Goal: Task Accomplishment & Management: Use online tool/utility

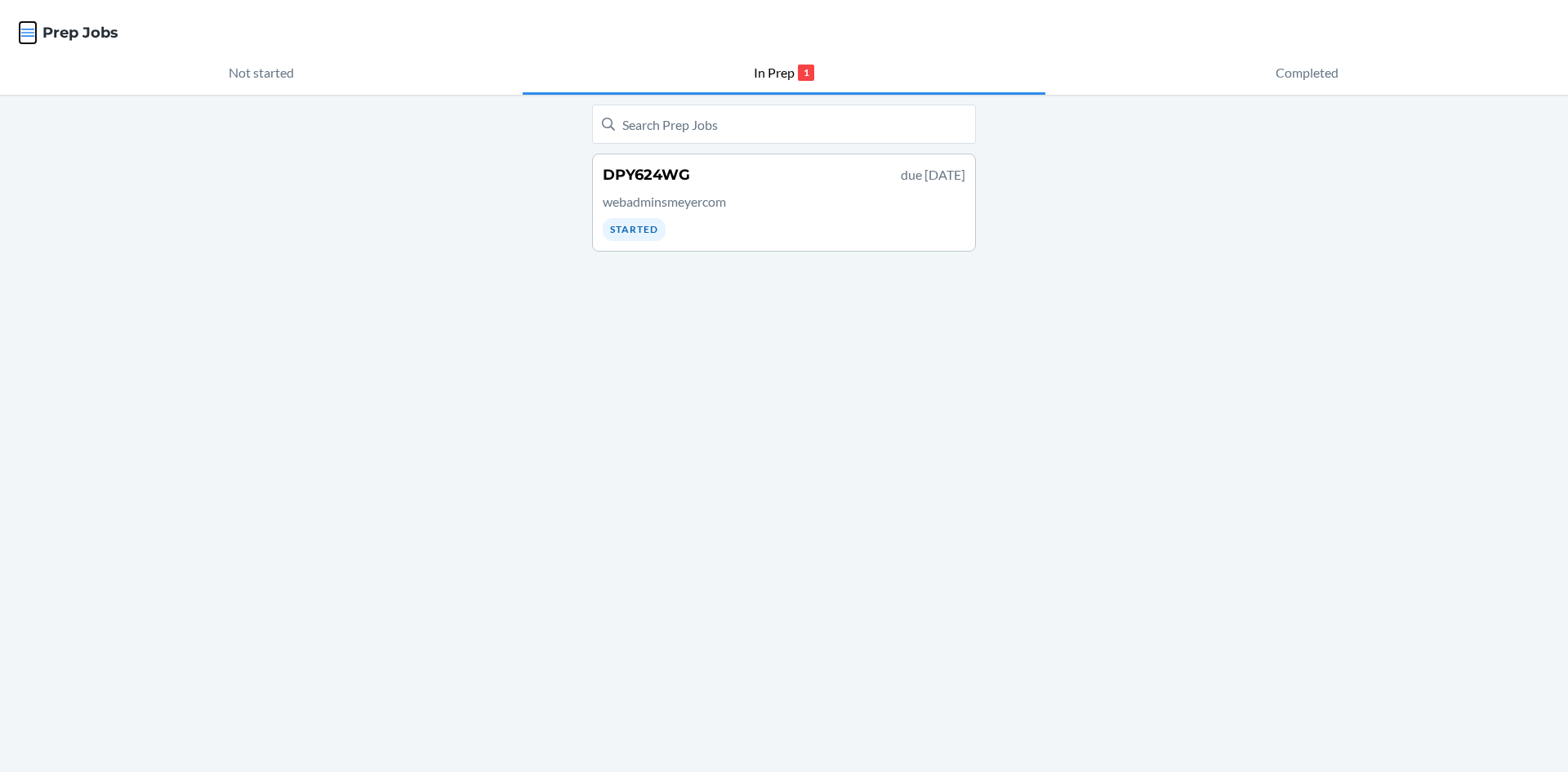
click at [23, 36] on icon "button" at bounding box center [28, 32] width 14 height 8
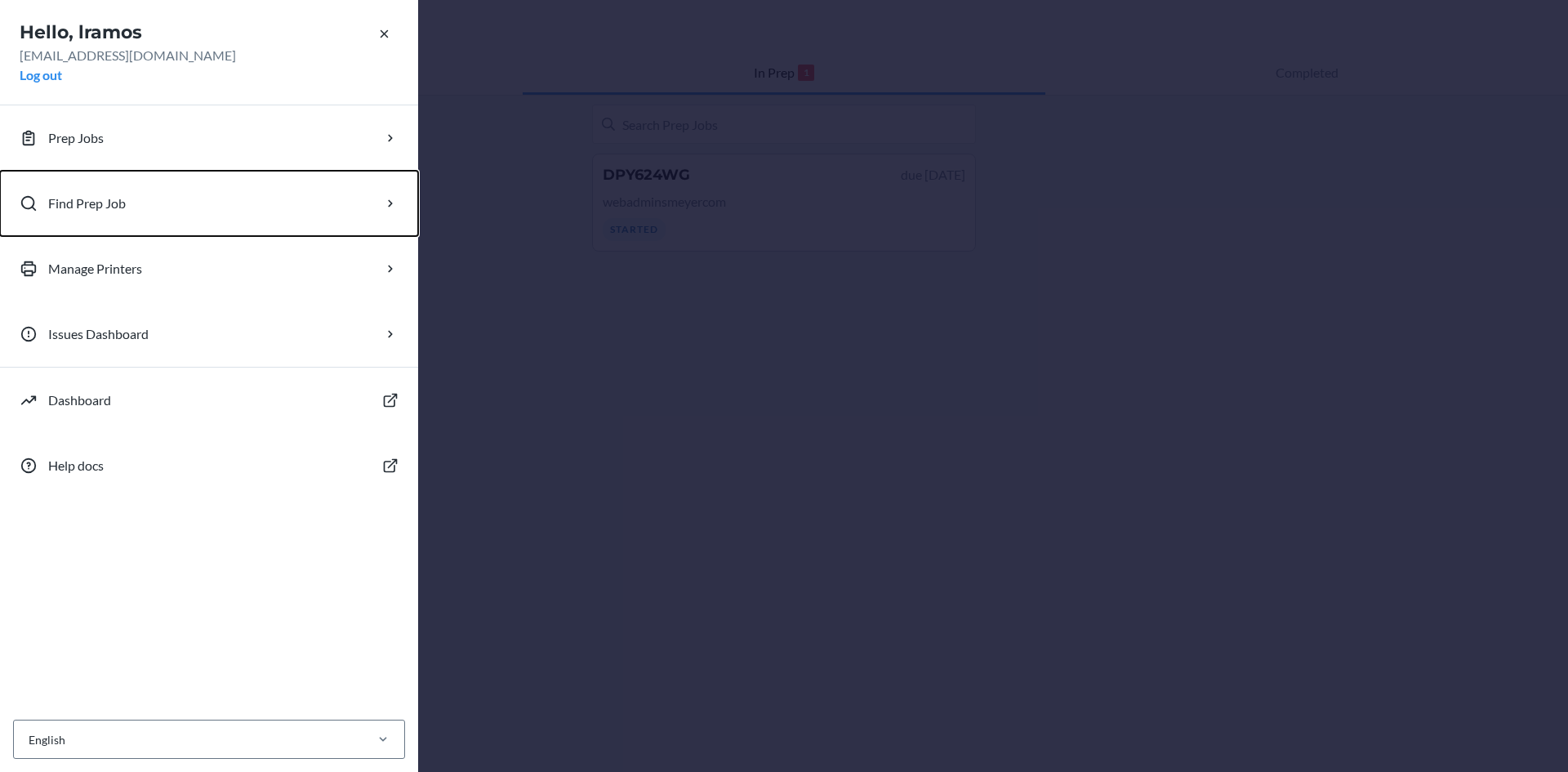
click at [221, 202] on button "Find Prep Job" at bounding box center [209, 203] width 419 height 66
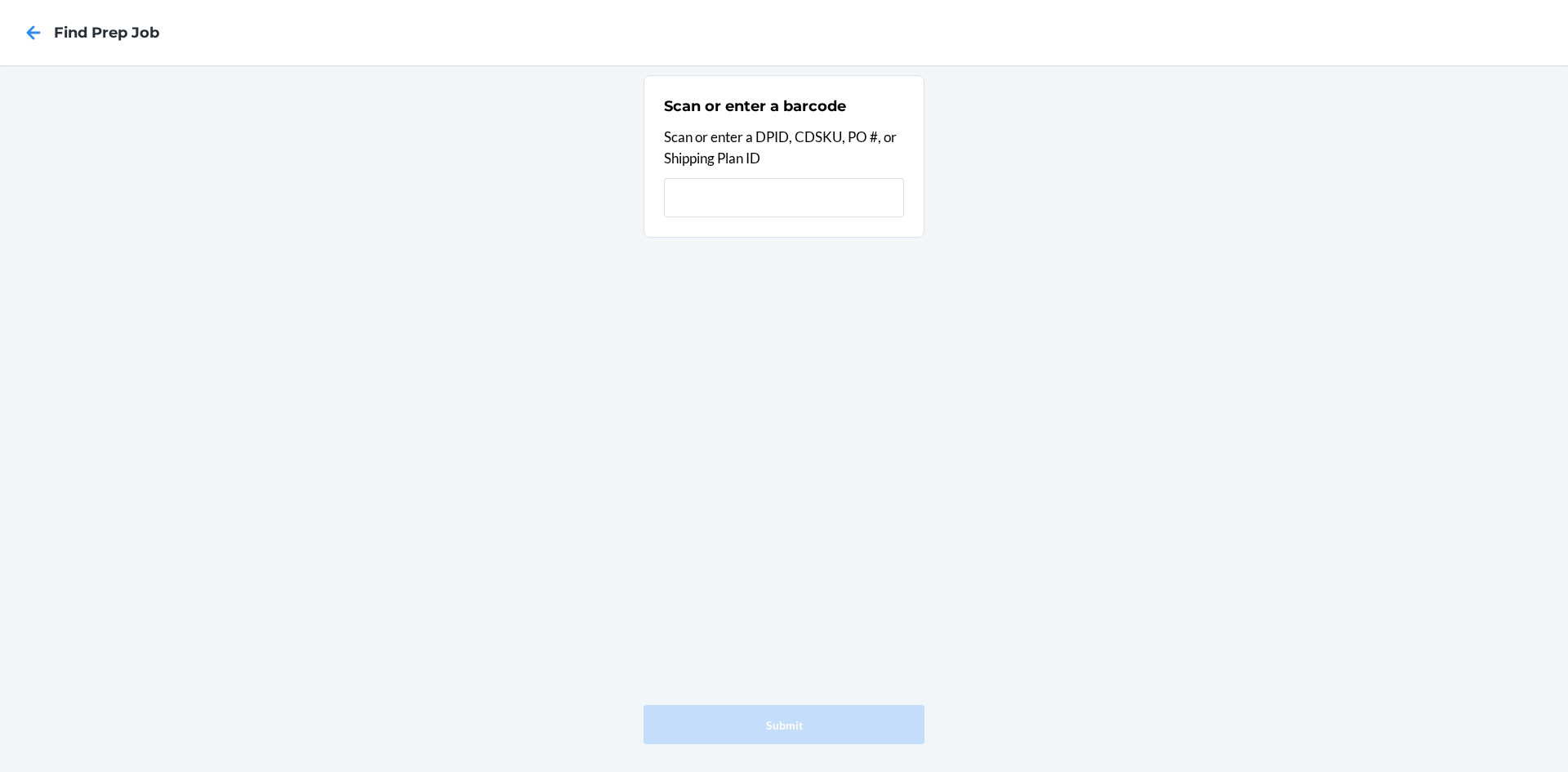
click at [747, 204] on input "text" at bounding box center [784, 198] width 240 height 39
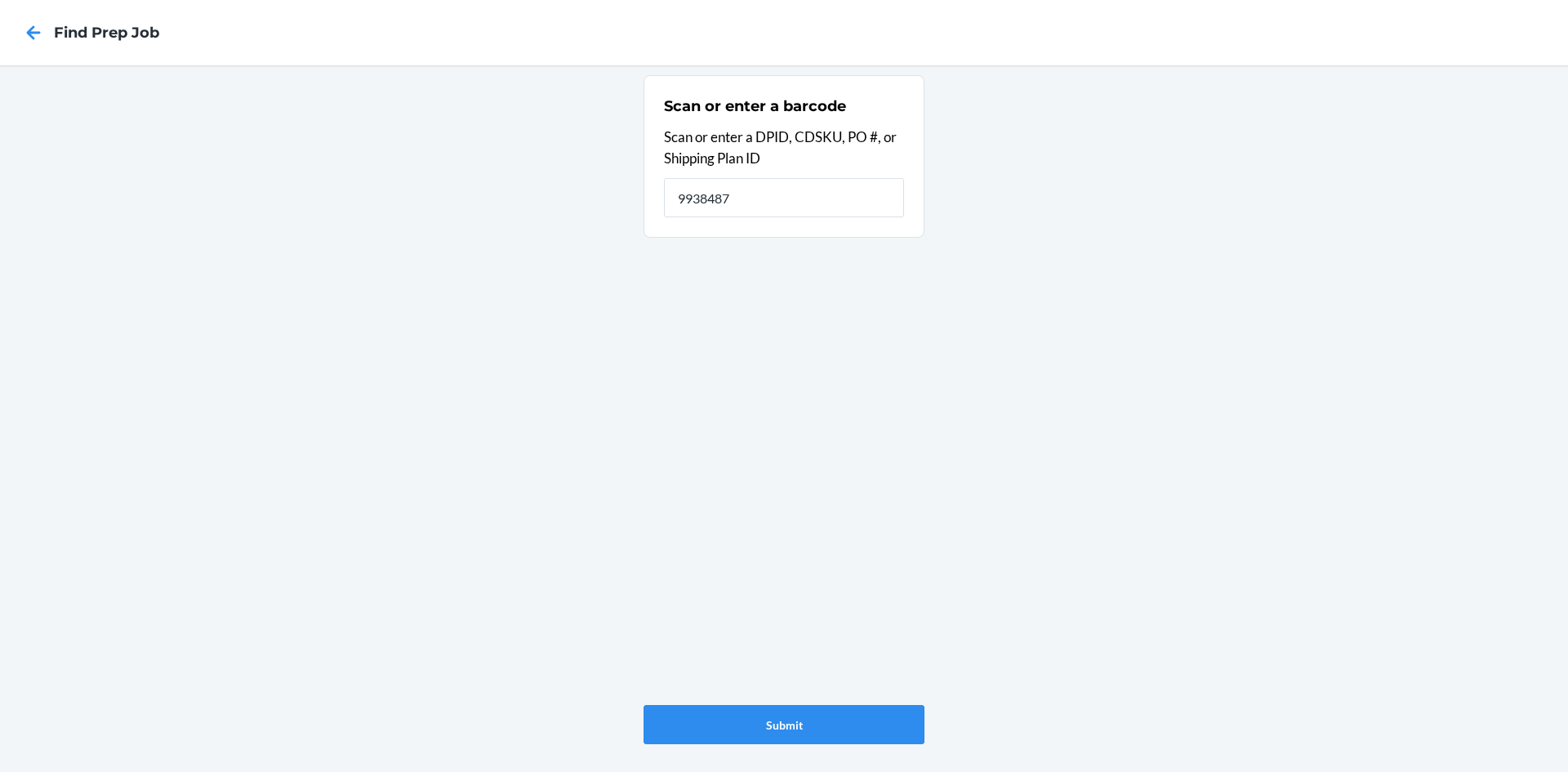
type input "9938487"
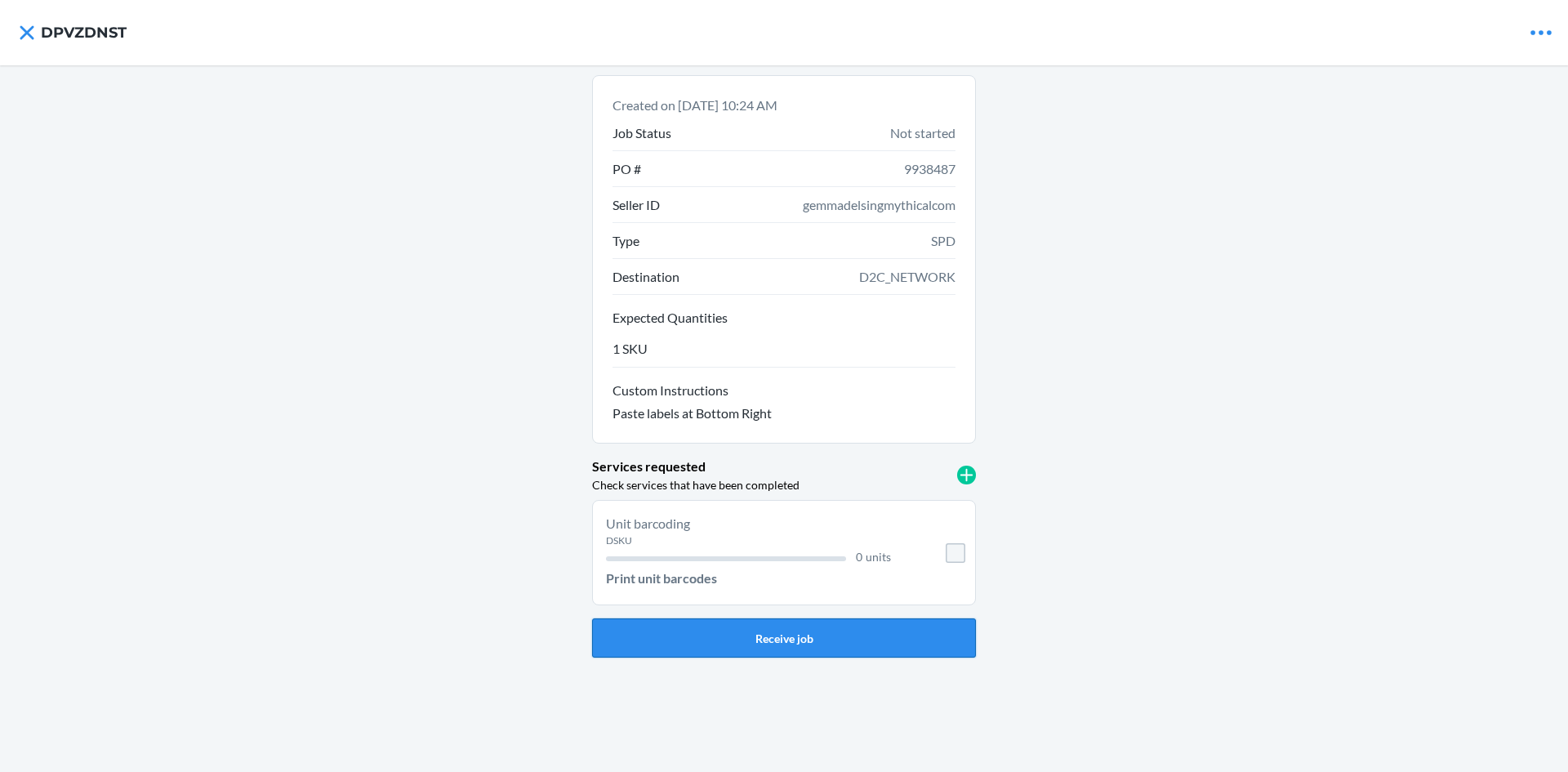
click at [824, 639] on button "Receive job" at bounding box center [784, 639] width 384 height 39
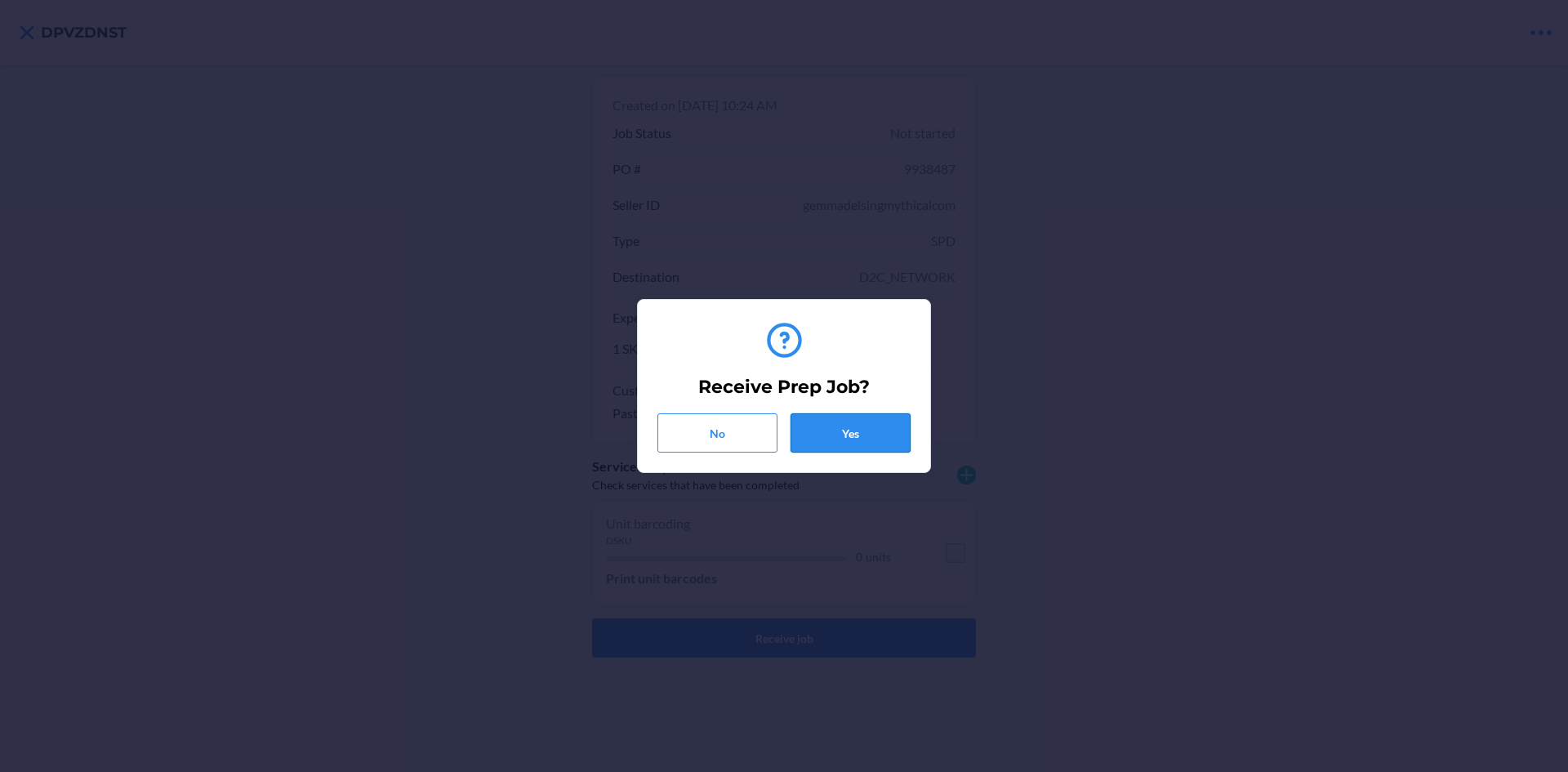
click at [866, 424] on button "Yes" at bounding box center [850, 434] width 120 height 39
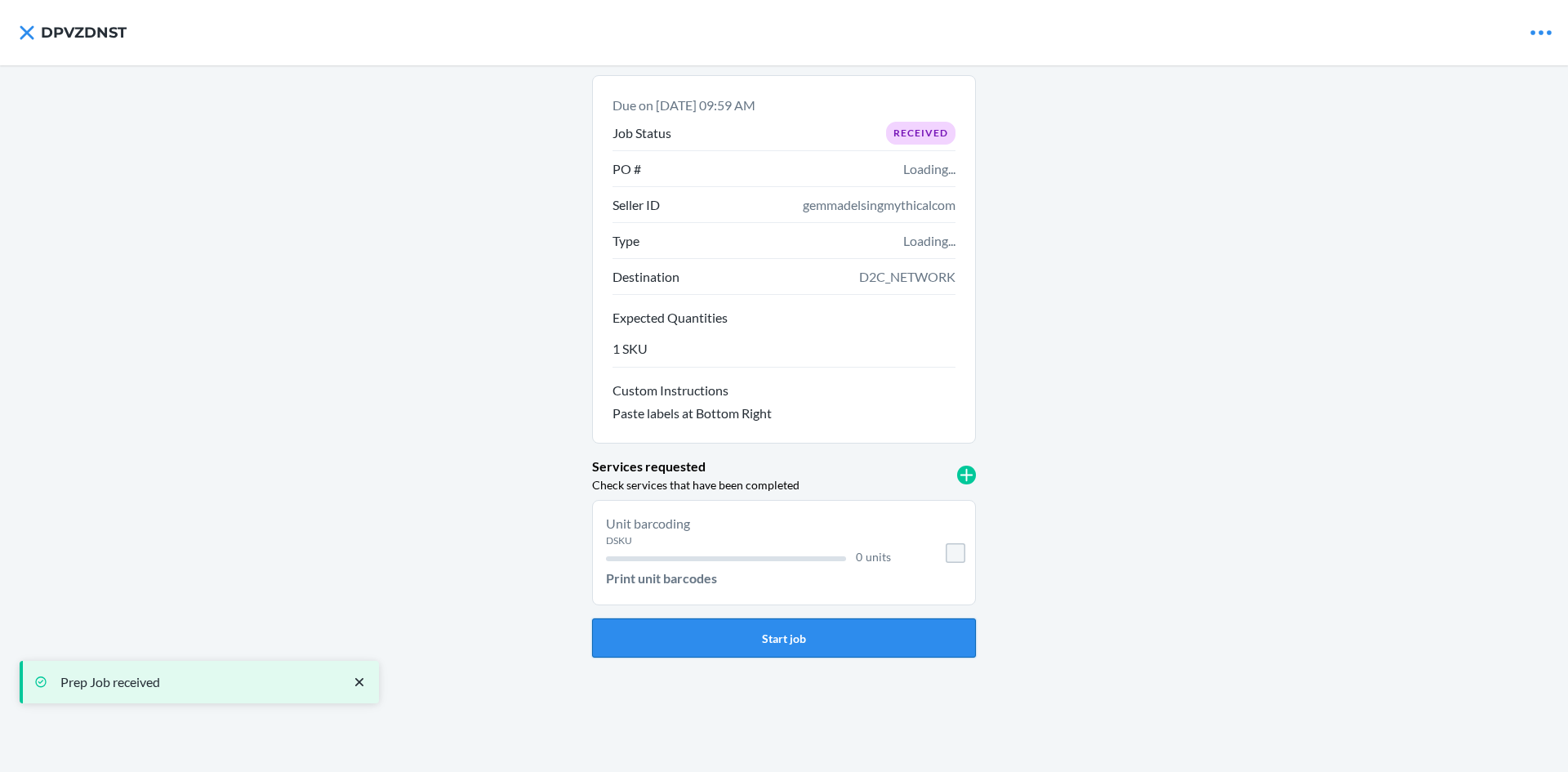
click at [897, 643] on button "Start job" at bounding box center [784, 639] width 384 height 39
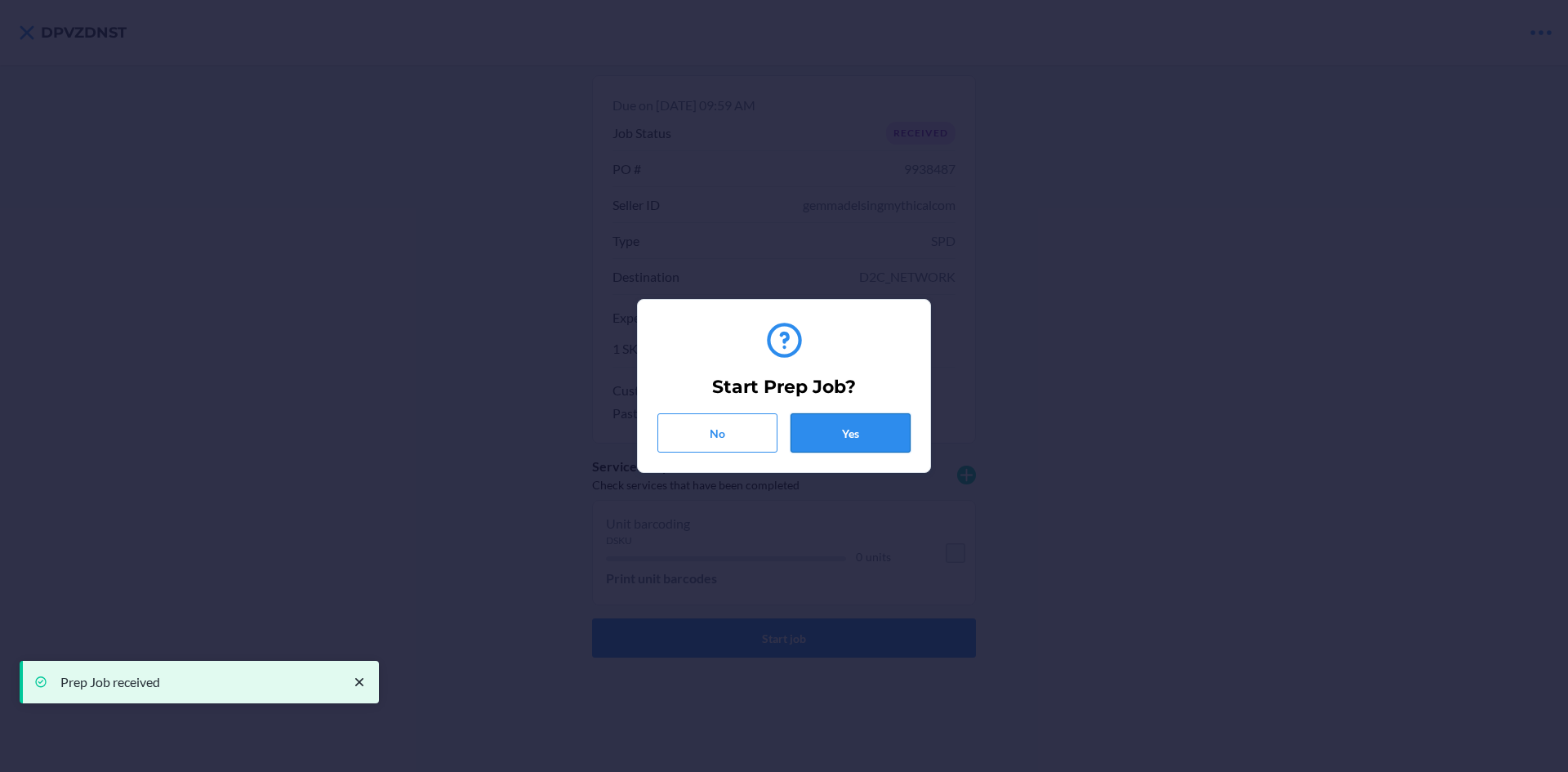
click at [859, 441] on button "Yes" at bounding box center [850, 434] width 120 height 39
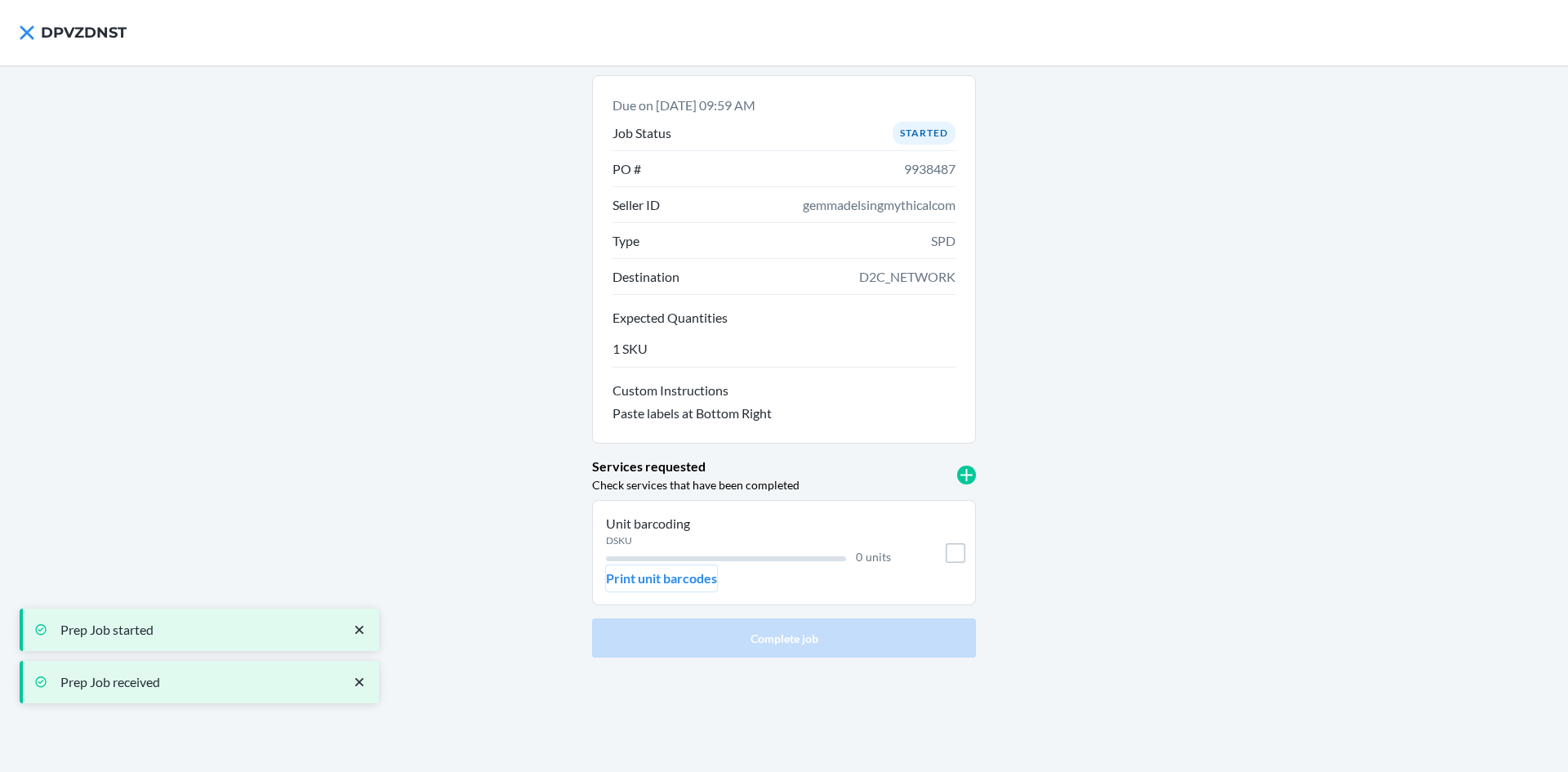
click at [692, 576] on p "Print unit barcodes" at bounding box center [661, 579] width 111 height 20
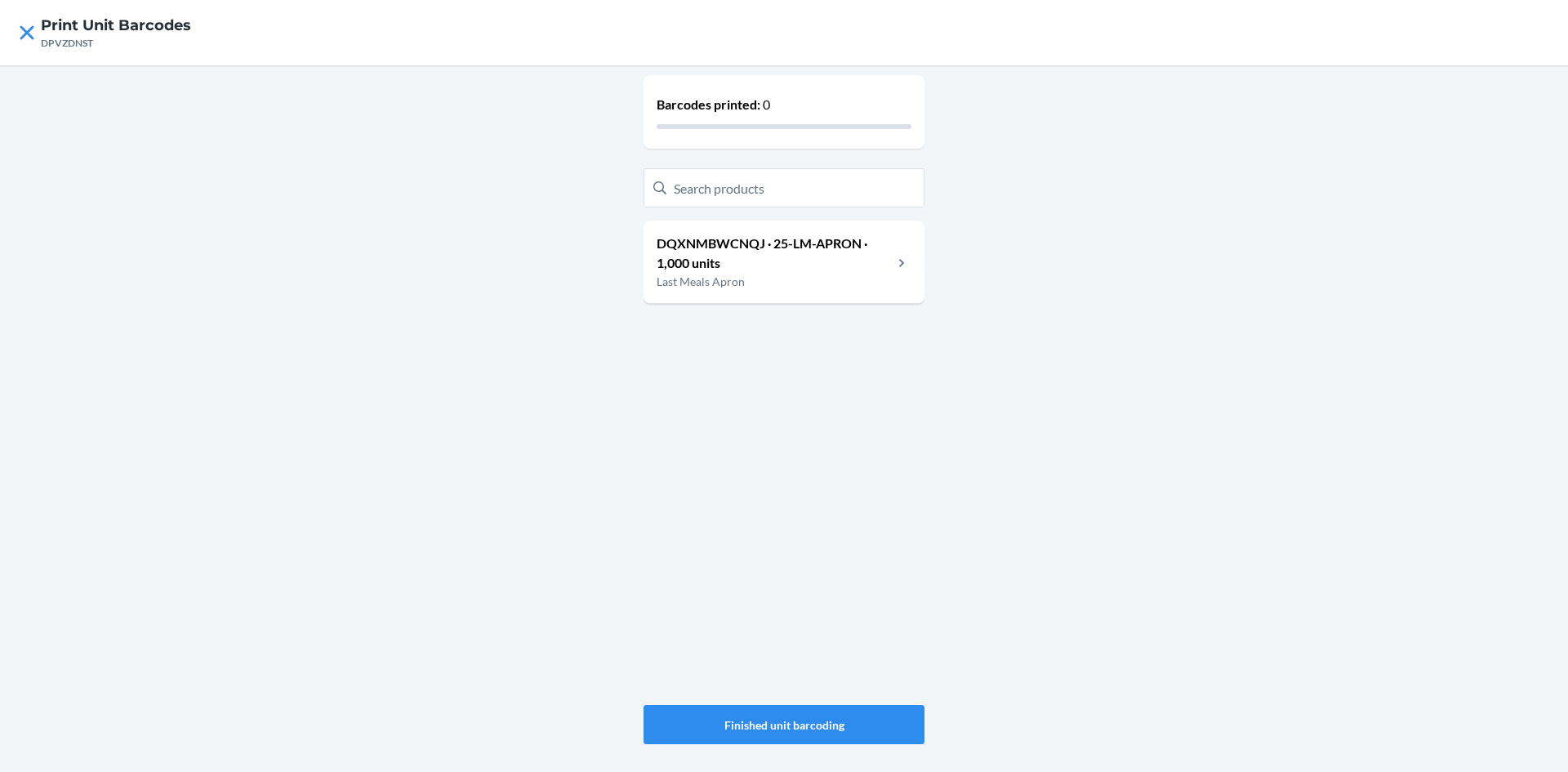
click at [876, 267] on p "DQXNMBWCNQJ · 25-LM-APRON · 1,000 units" at bounding box center [775, 253] width 236 height 39
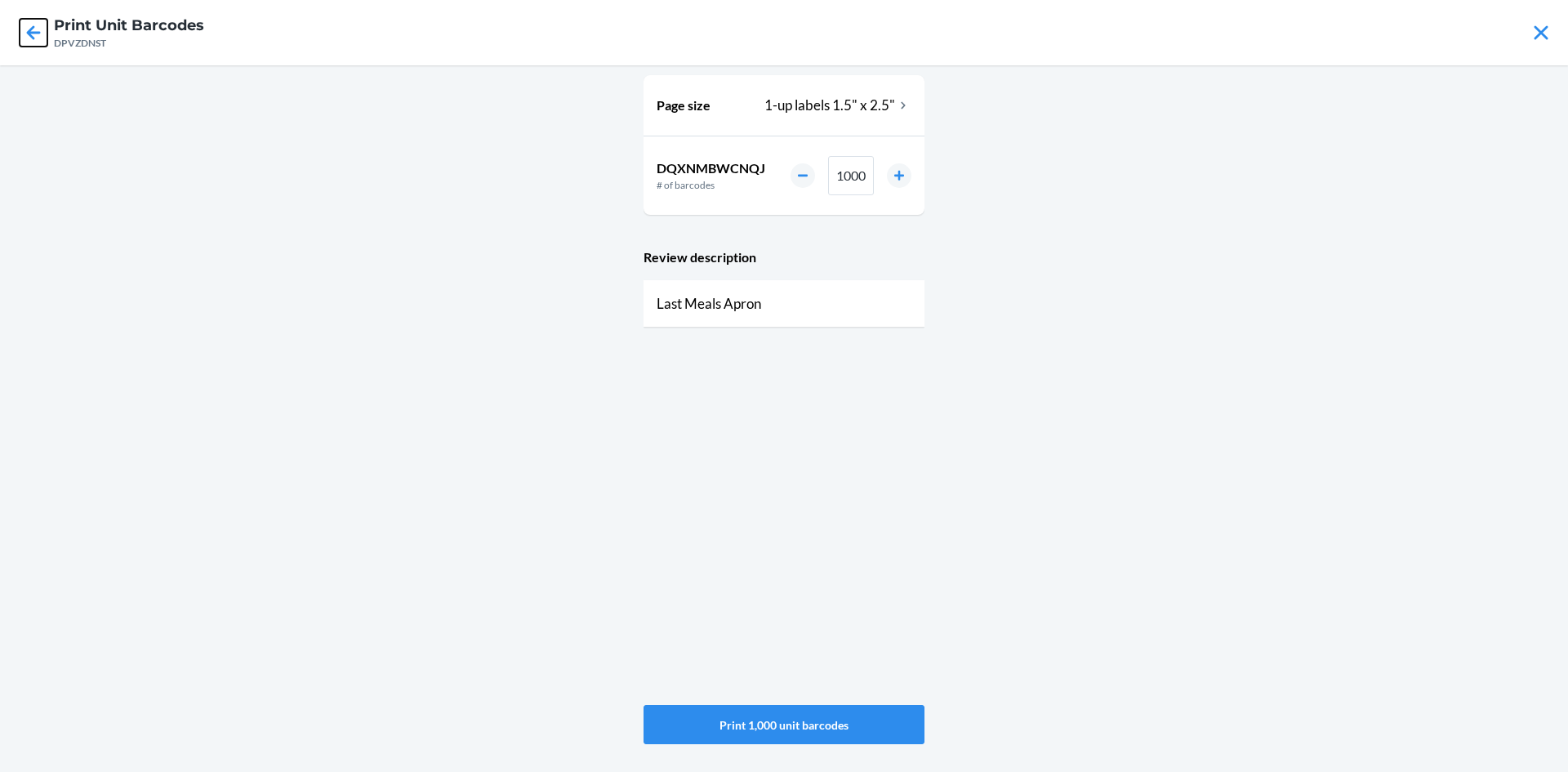
click at [30, 33] on icon at bounding box center [33, 32] width 14 height 14
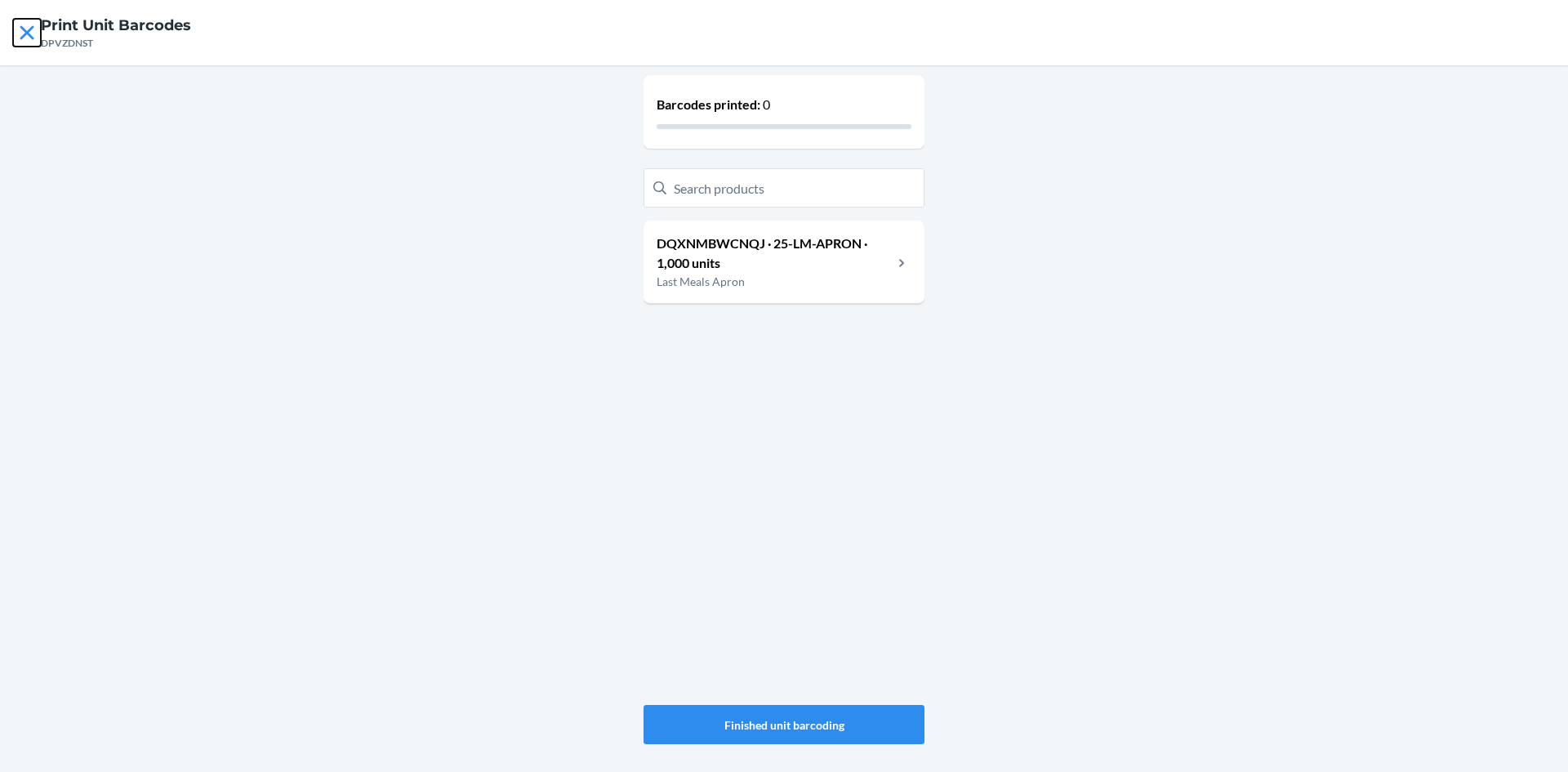
click at [30, 33] on icon at bounding box center [26, 32] width 27 height 27
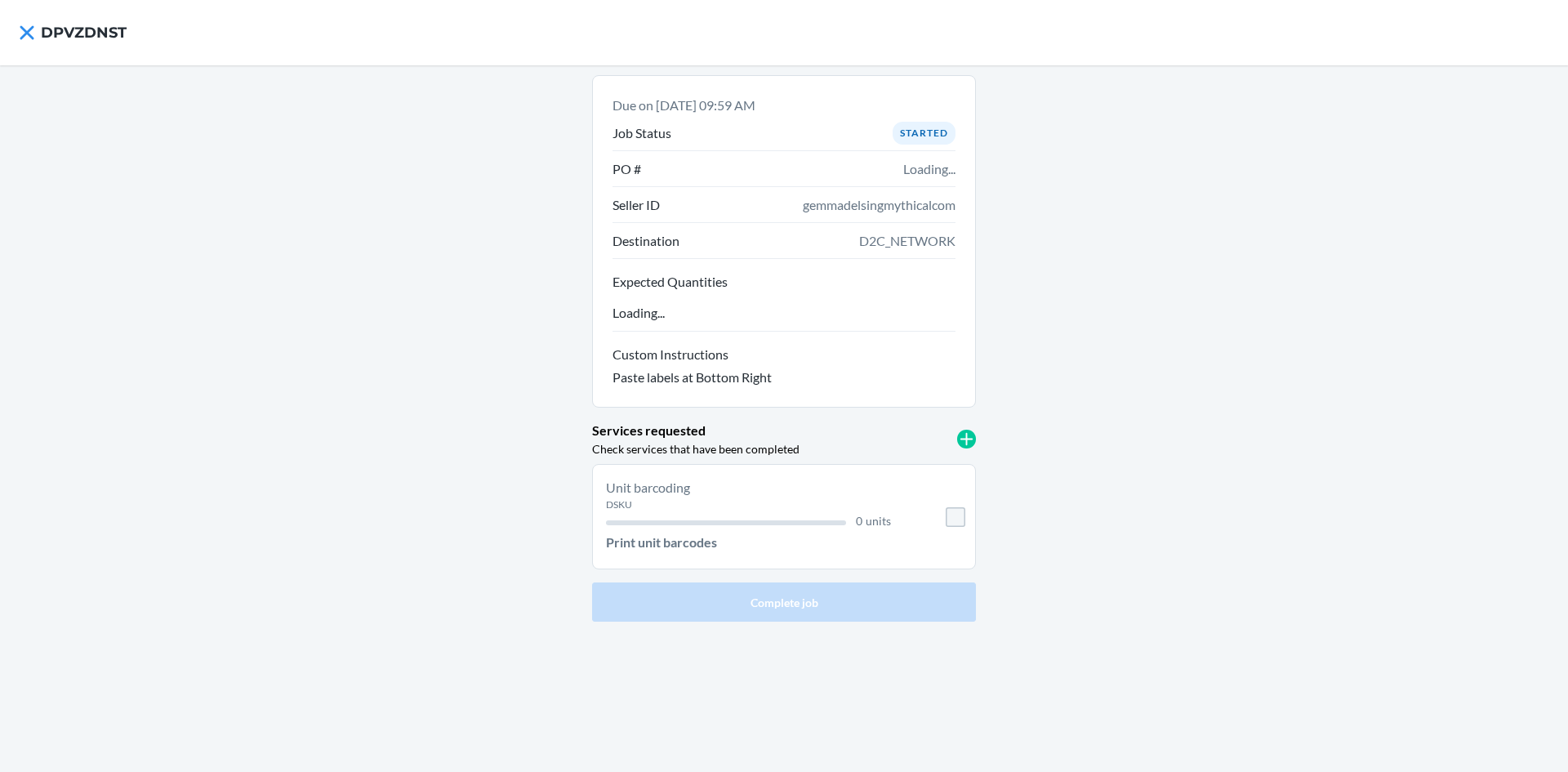
click at [941, 441] on div "Due on [DATE] 09:59 AM Job Status Started PO # Loading... Seller ID gemmadelsin…" at bounding box center [784, 348] width 384 height 546
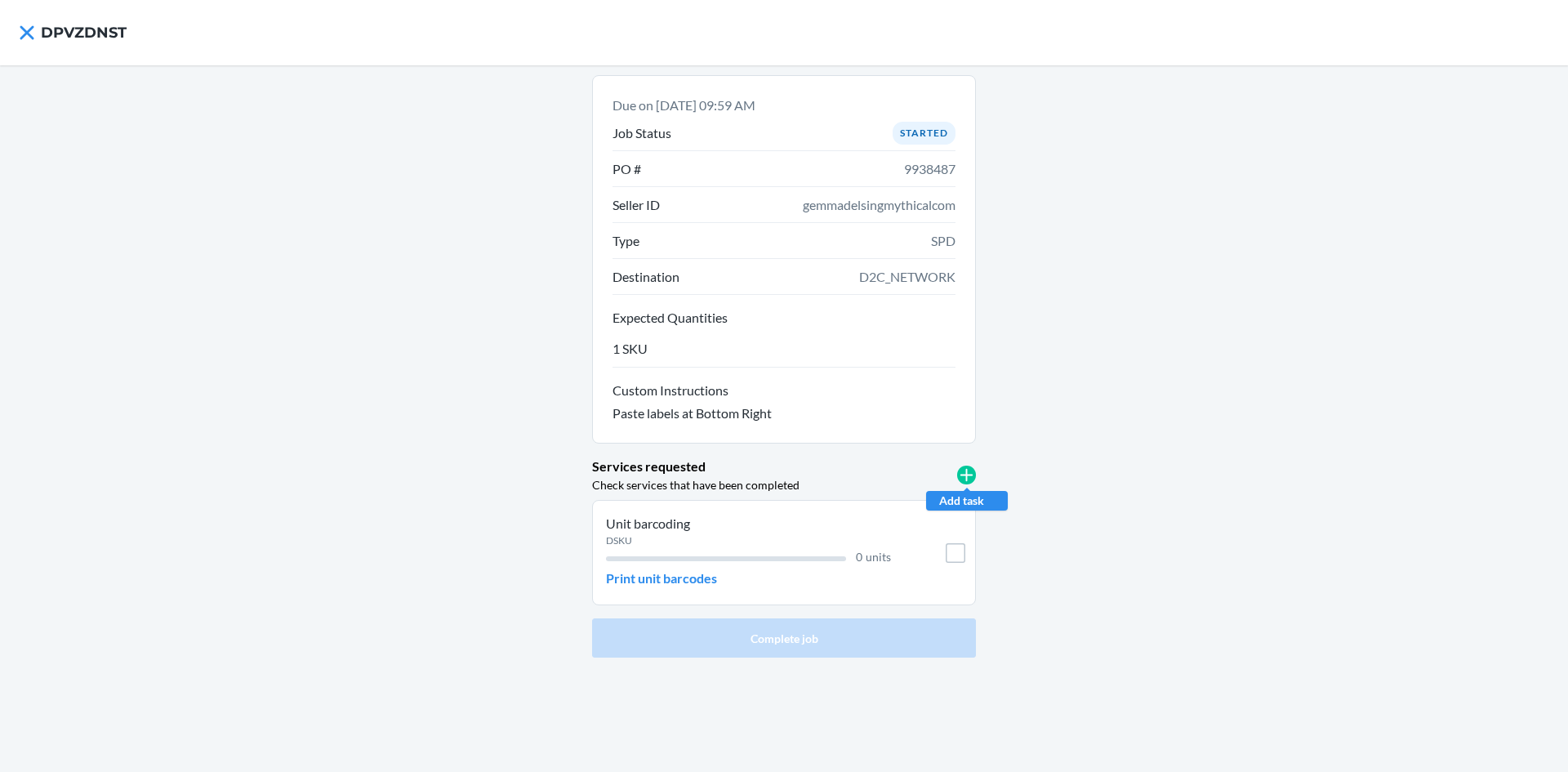
click at [968, 472] on icon at bounding box center [966, 475] width 19 height 19
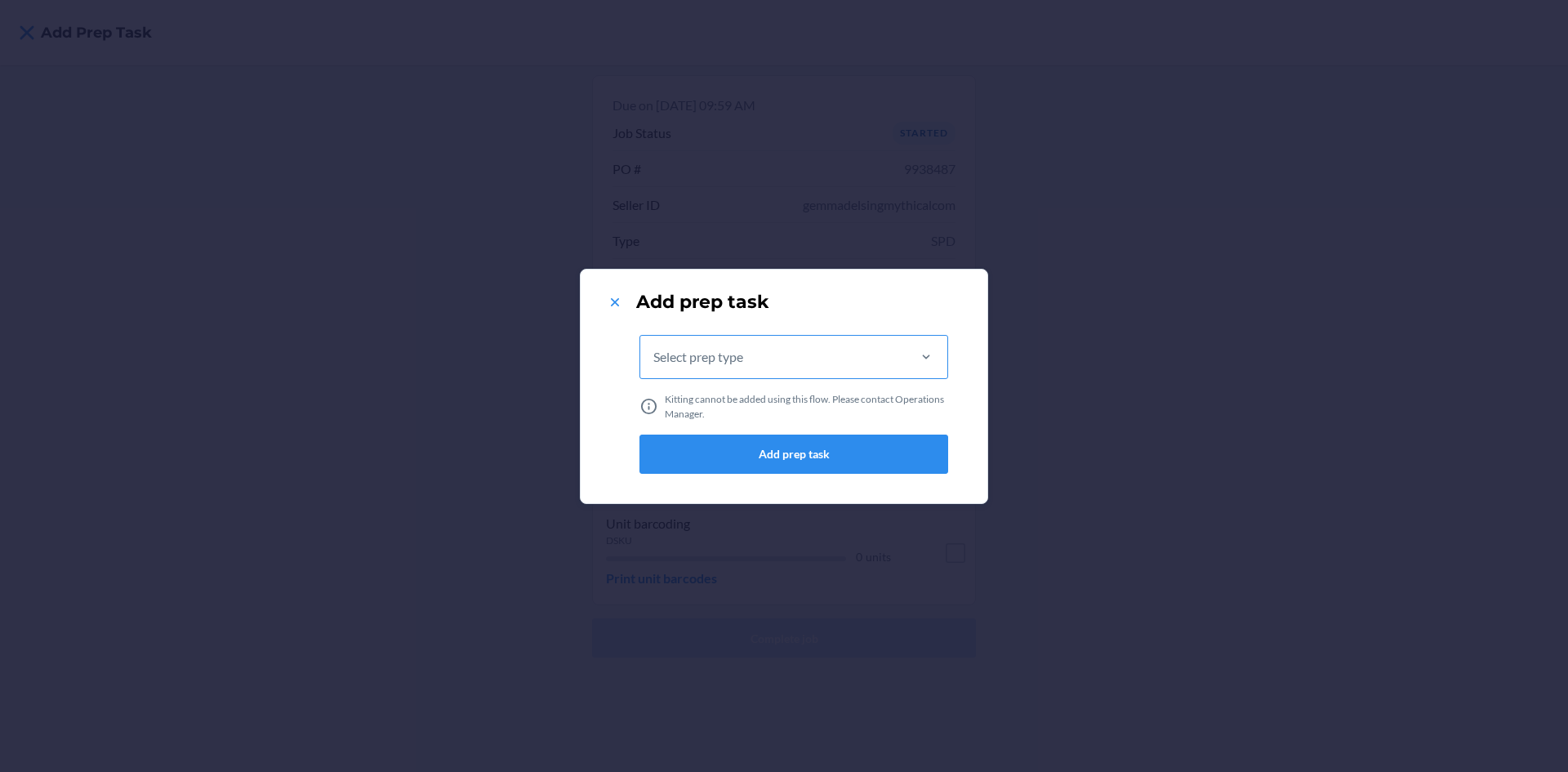
click at [868, 346] on div "Select prep type" at bounding box center [773, 356] width 265 height 42
click at [655, 347] on input "Select prep type" at bounding box center [654, 357] width 2 height 20
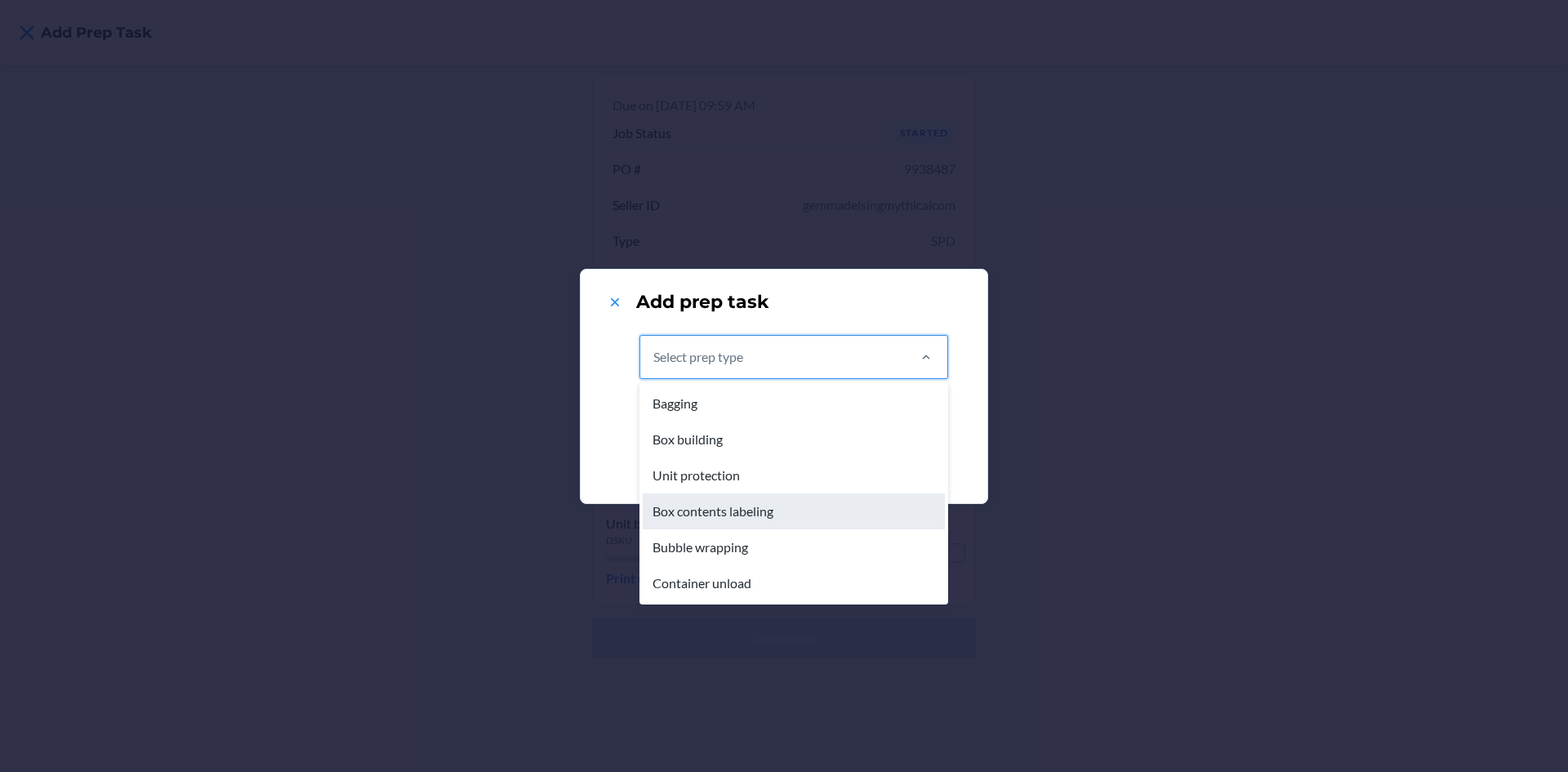
click at [813, 511] on div "Box contents labeling" at bounding box center [794, 511] width 302 height 36
click at [655, 367] on input "option Box contents labeling focused, 4 of 6. 6 results available. Use Up and D…" at bounding box center [654, 357] width 2 height 20
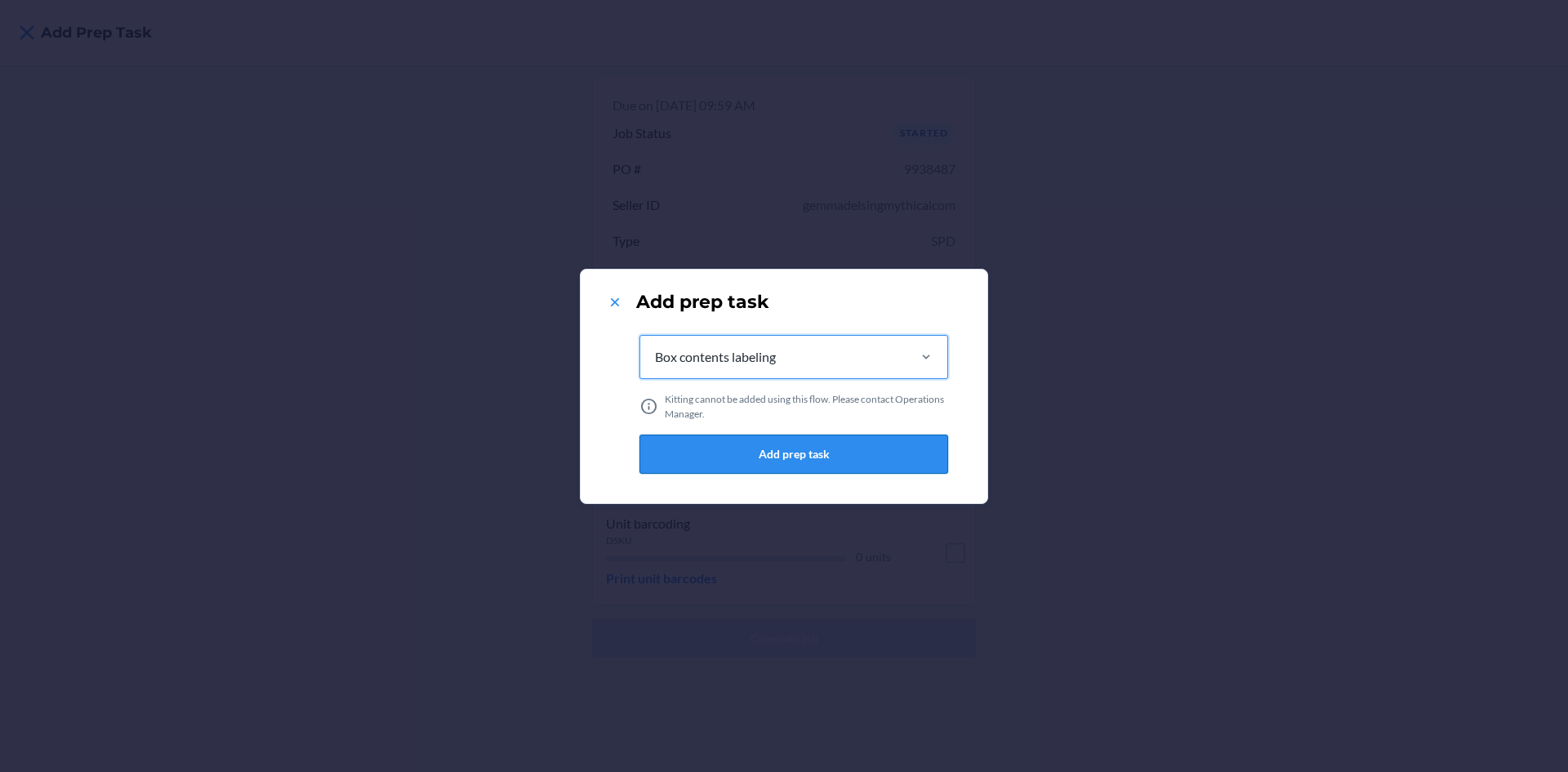
click at [829, 453] on button "Add prep task" at bounding box center [793, 454] width 309 height 39
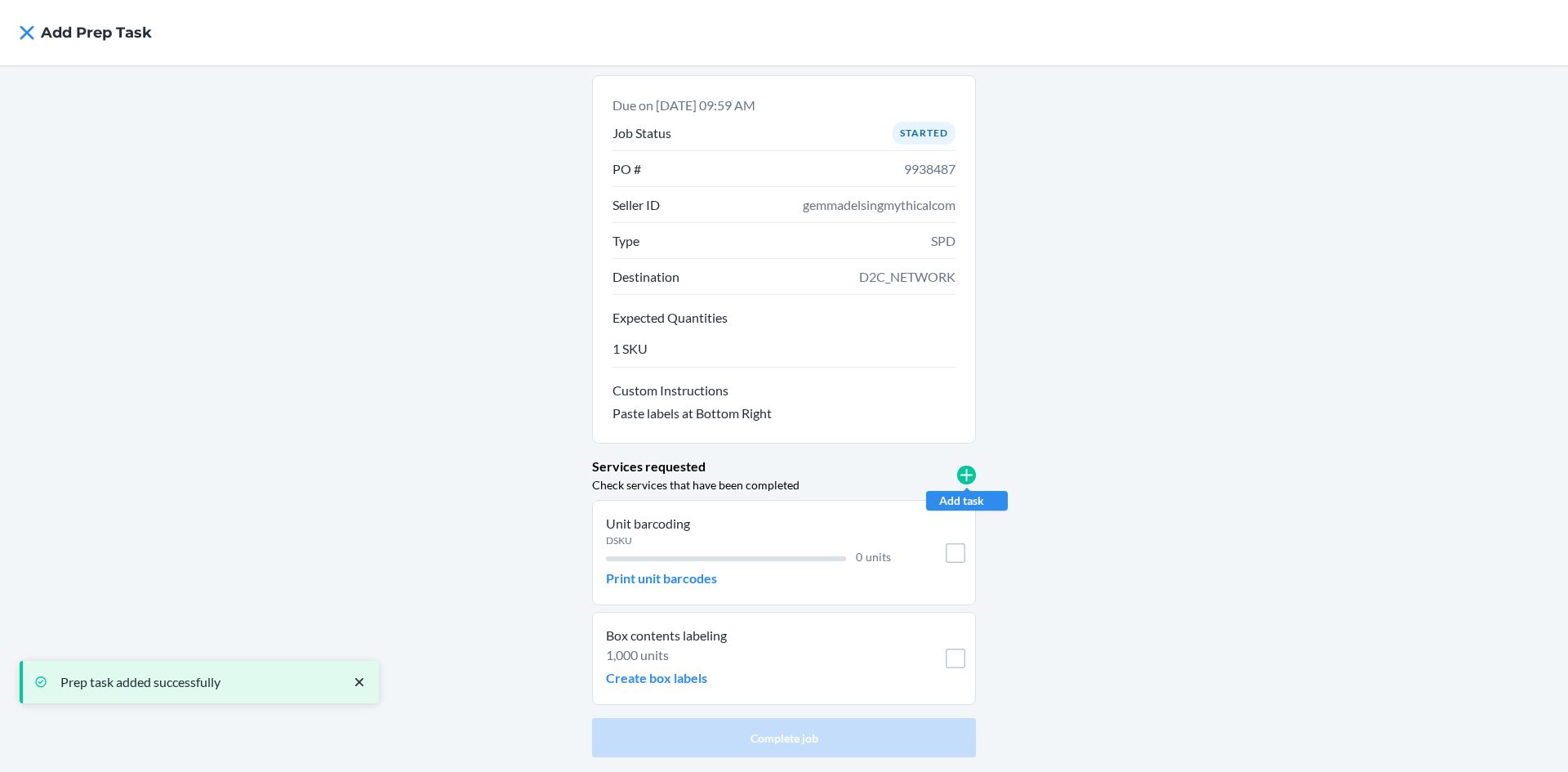
click at [968, 478] on icon at bounding box center [966, 475] width 19 height 19
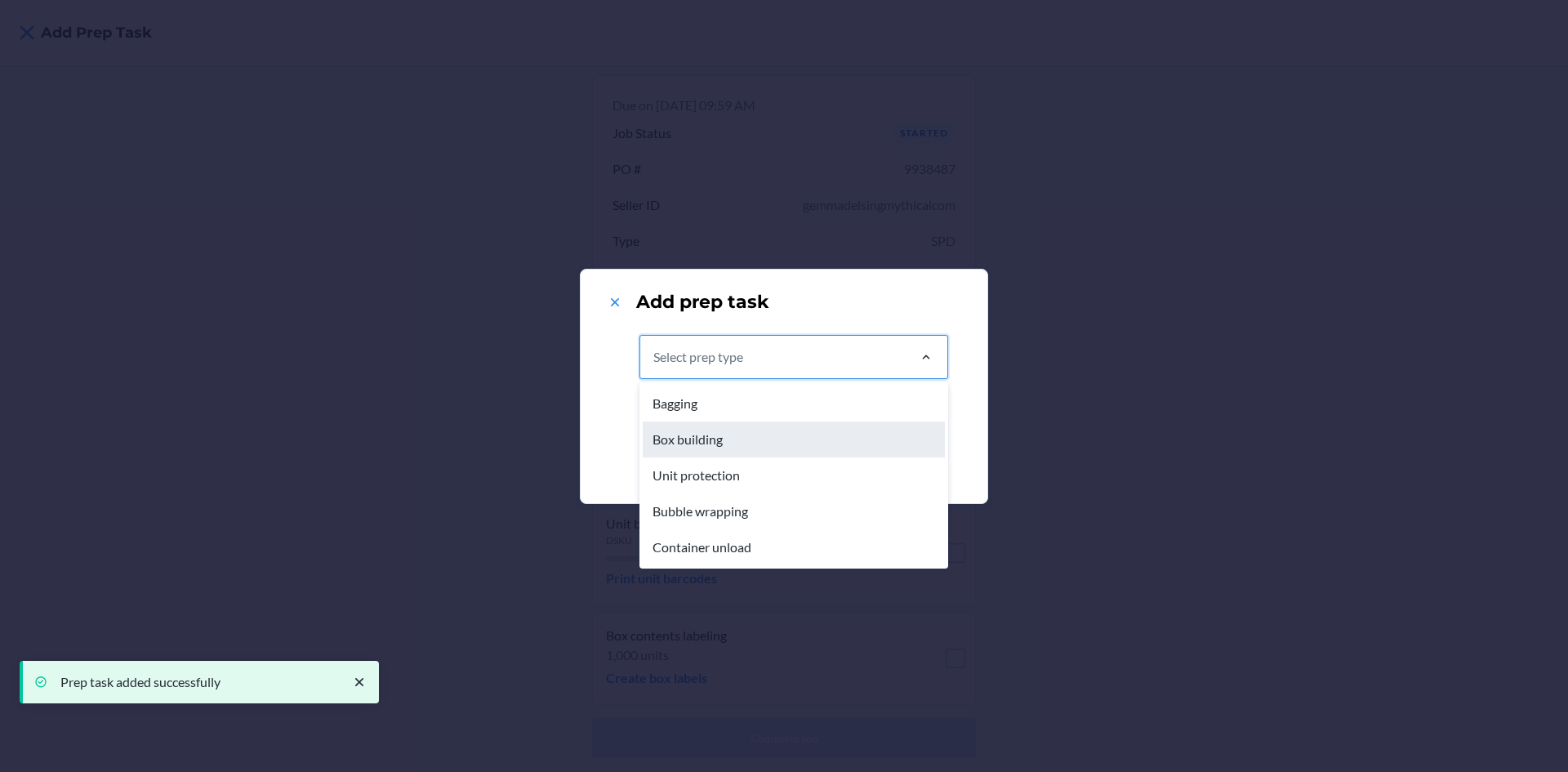
click at [864, 436] on div "Box building" at bounding box center [794, 439] width 302 height 36
click at [655, 367] on input "option Box building focused, 2 of 5. 5 results available. Use Up and Down to ch…" at bounding box center [654, 357] width 2 height 20
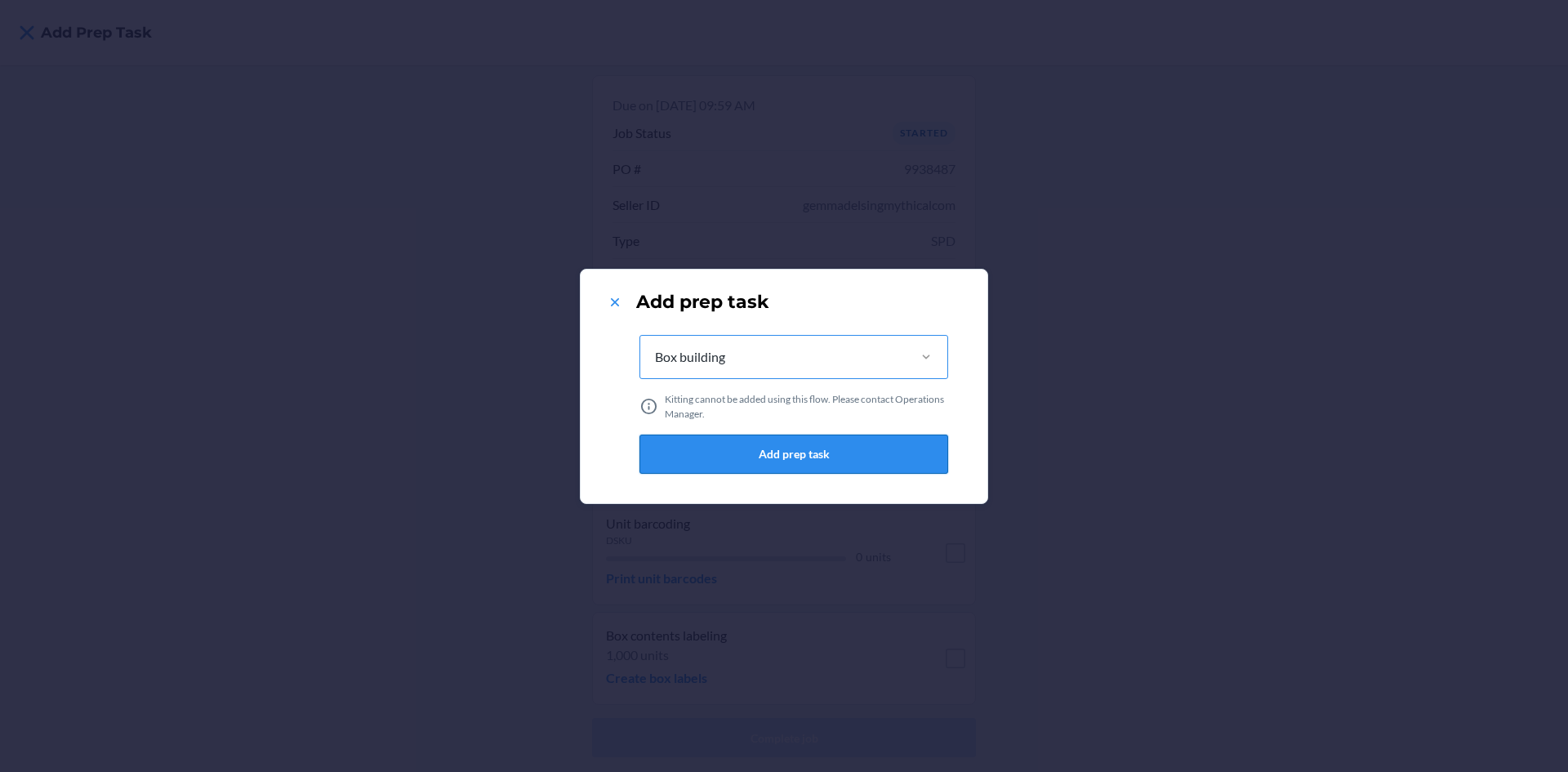
click at [889, 451] on button "Add prep task" at bounding box center [793, 454] width 309 height 39
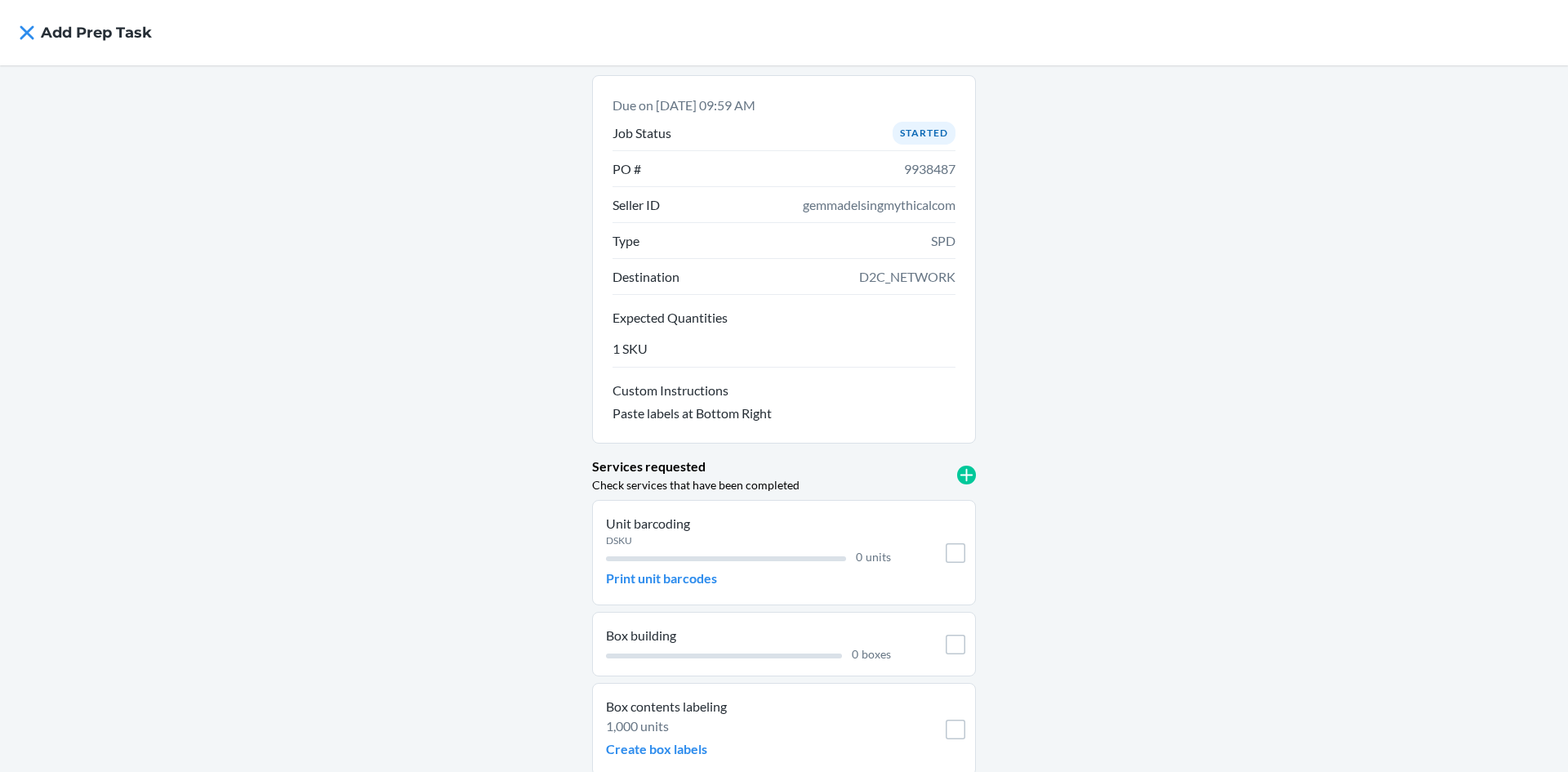
scroll to position [66, 0]
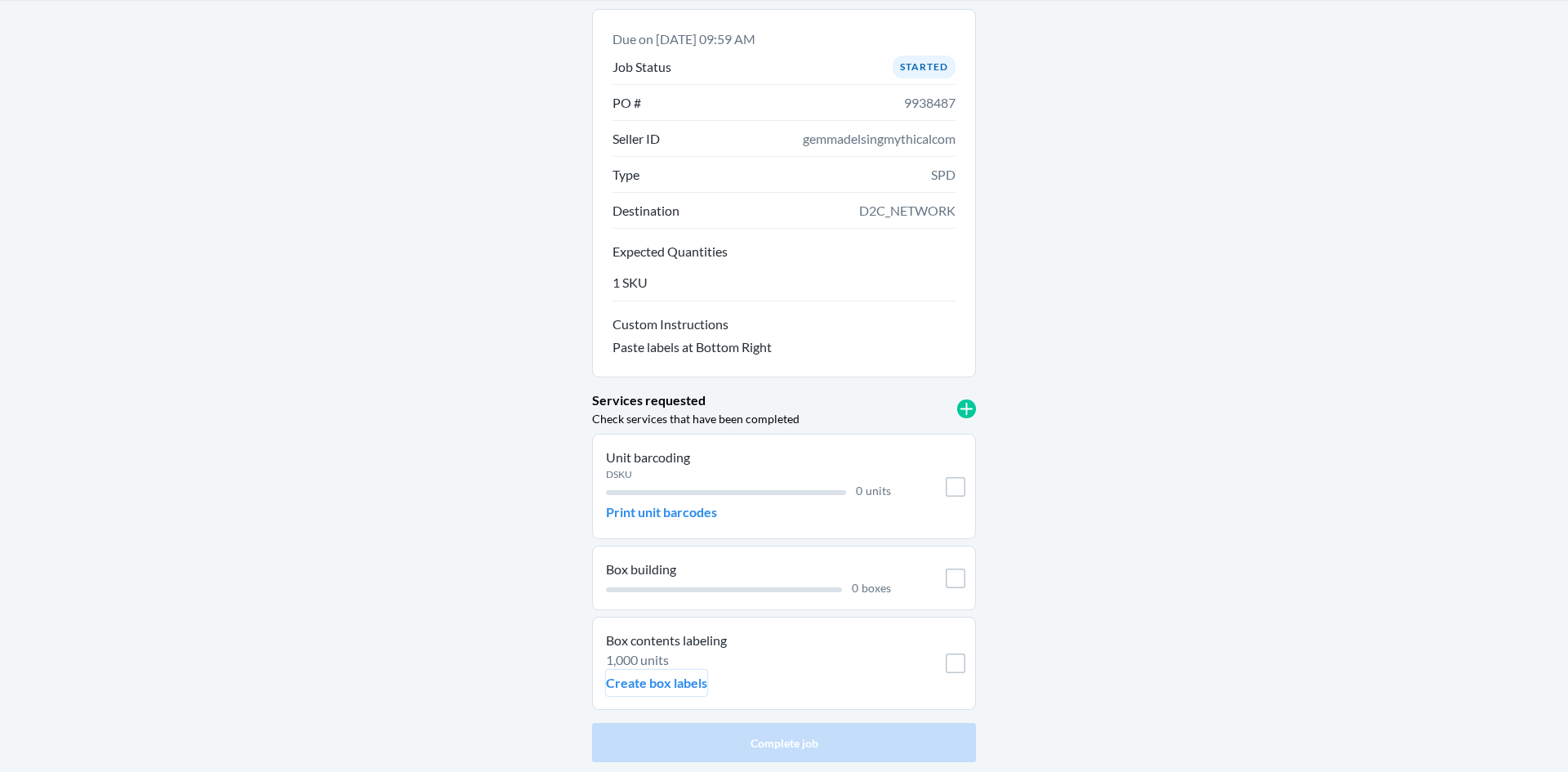
click at [663, 678] on p "Create box labels" at bounding box center [656, 683] width 101 height 20
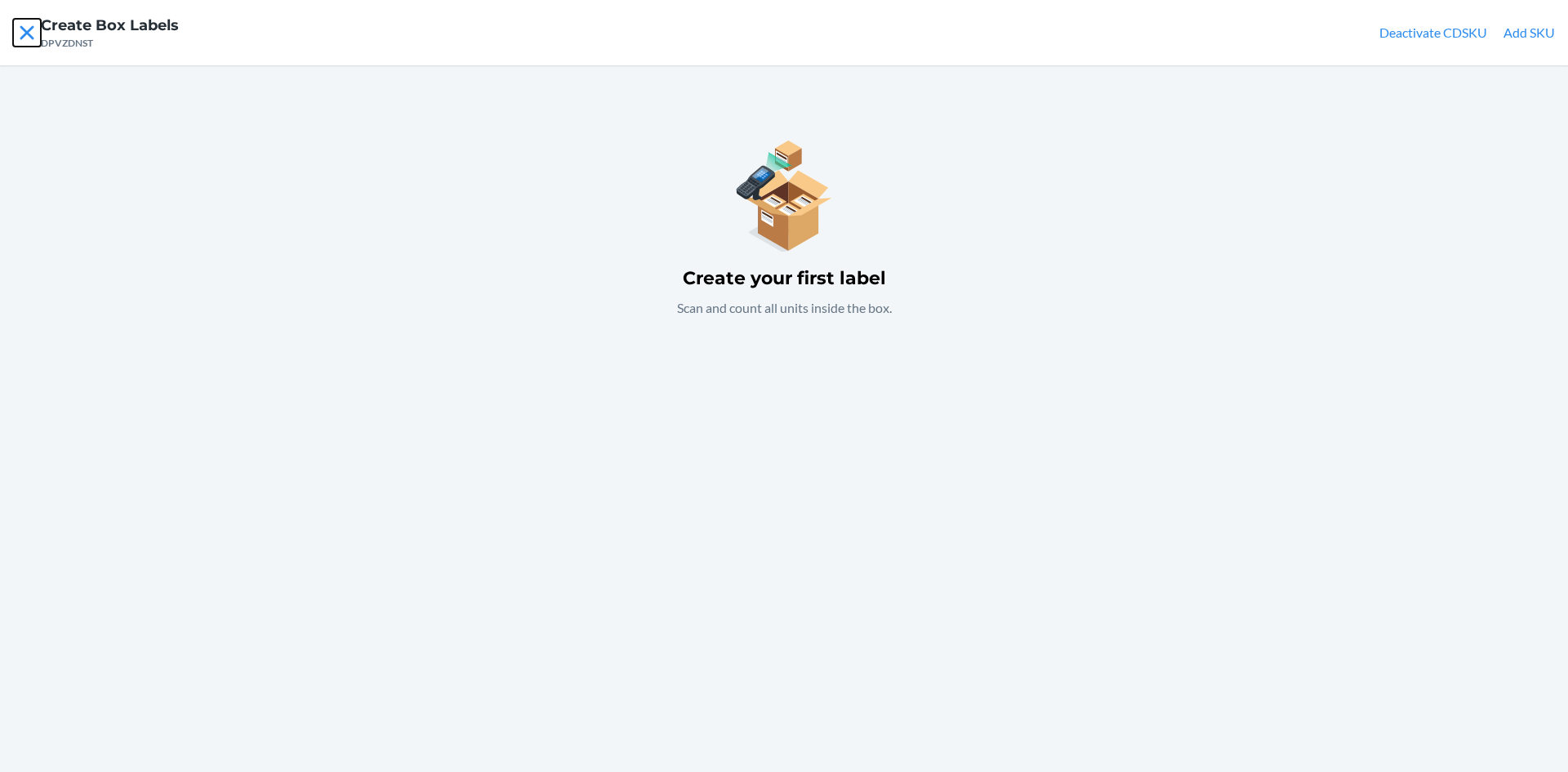
click at [29, 29] on icon at bounding box center [26, 32] width 14 height 14
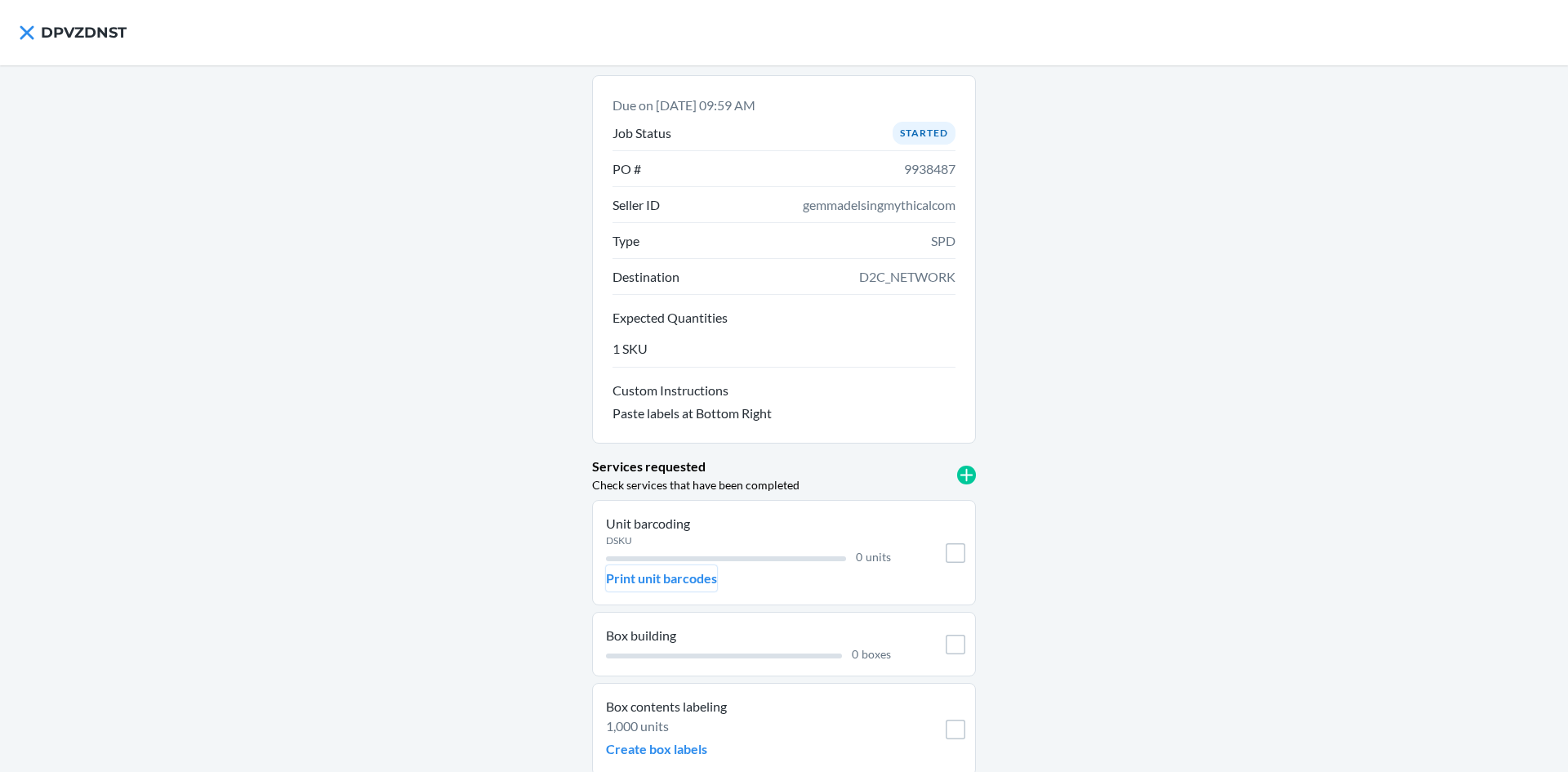
click at [686, 573] on p "Print unit barcodes" at bounding box center [661, 579] width 111 height 20
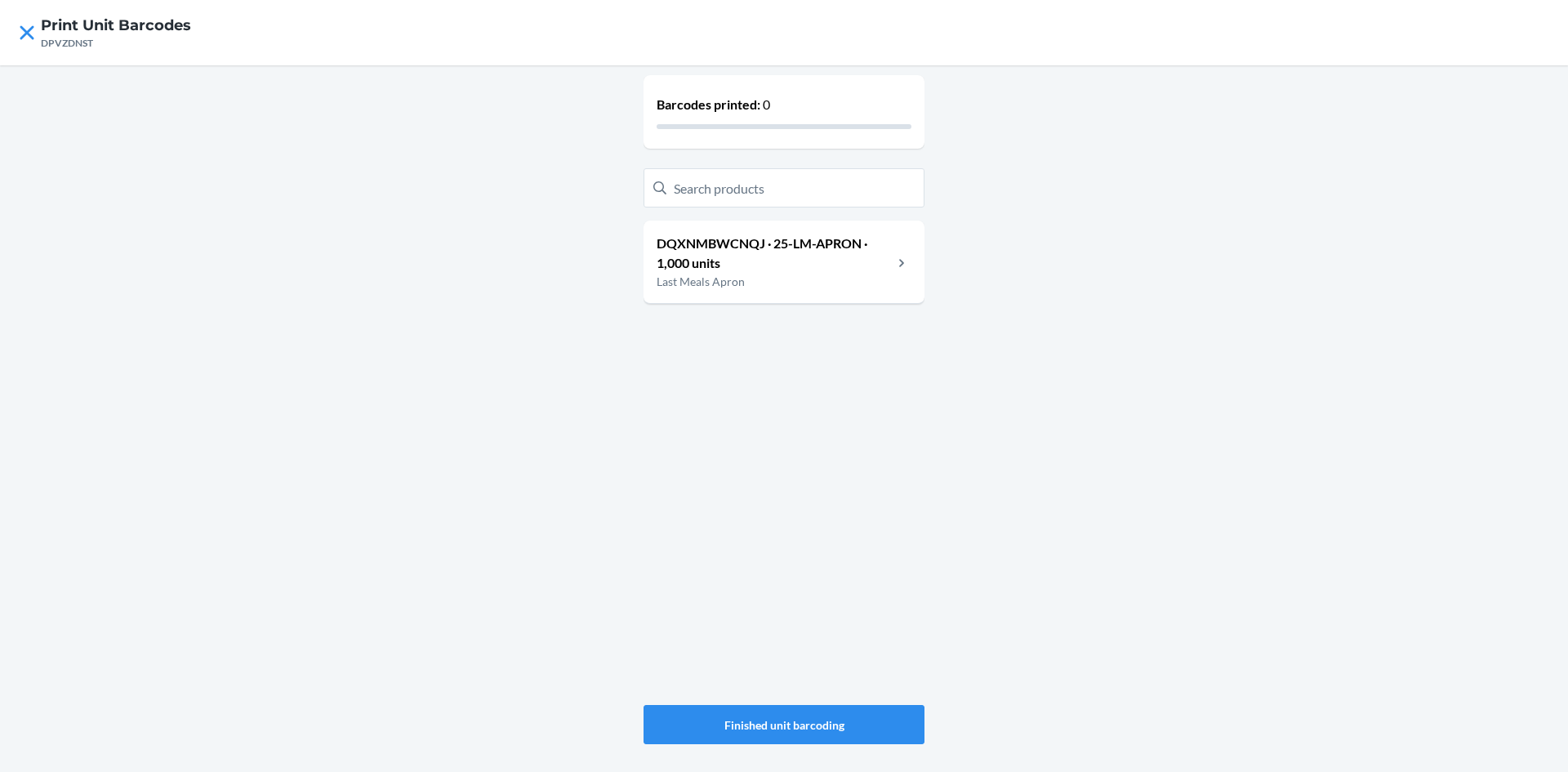
click at [881, 272] on p "DQXNMBWCNQJ · 25-LM-APRON · 1,000 units" at bounding box center [775, 253] width 236 height 39
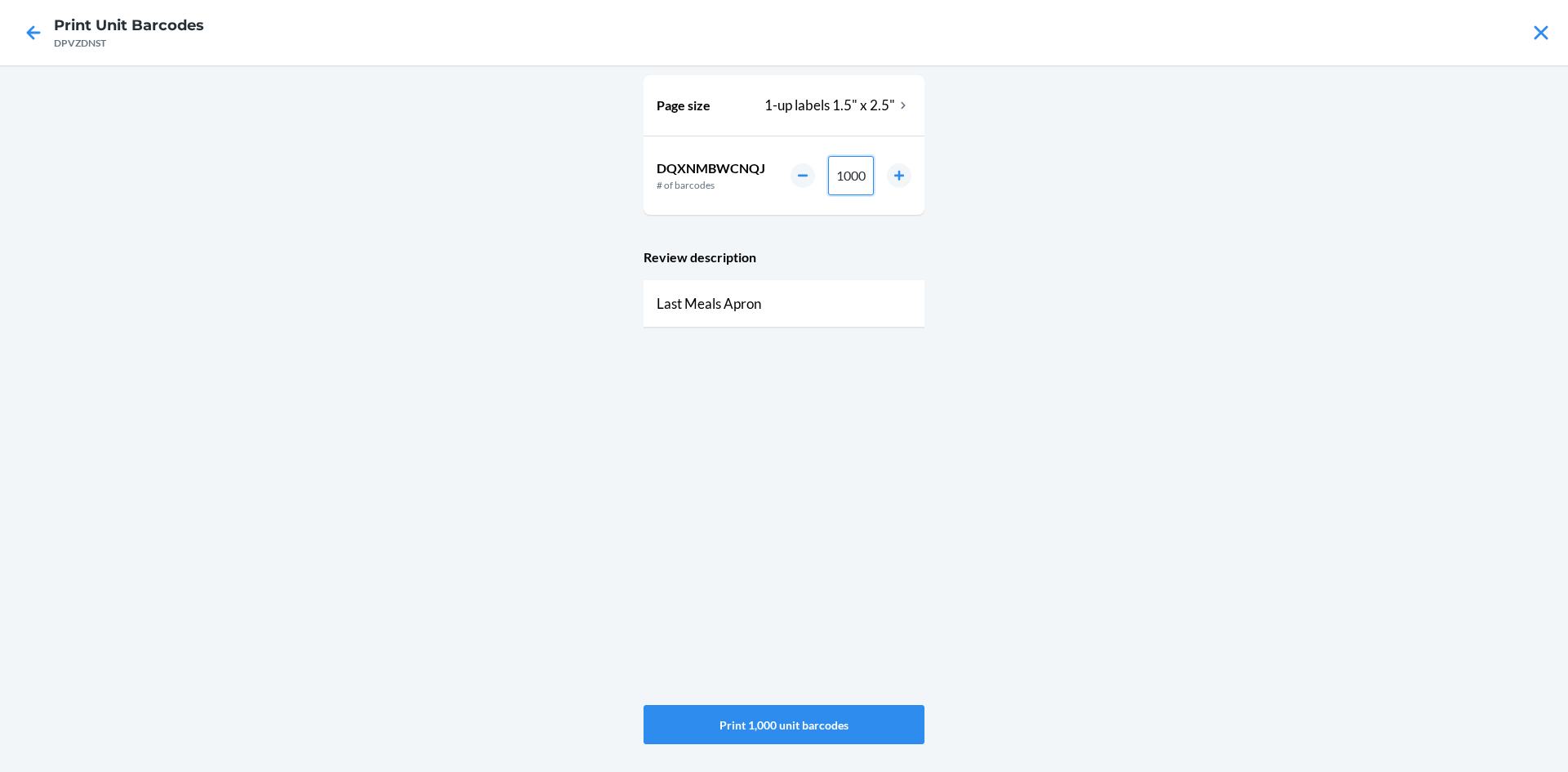
drag, startPoint x: 865, startPoint y: 175, endPoint x: 825, endPoint y: 180, distance: 40.3
click at [825, 180] on div "1000" at bounding box center [850, 176] width 121 height 39
type input "0200"
click at [796, 724] on button "Print 200 unit barcodes" at bounding box center [784, 725] width 281 height 39
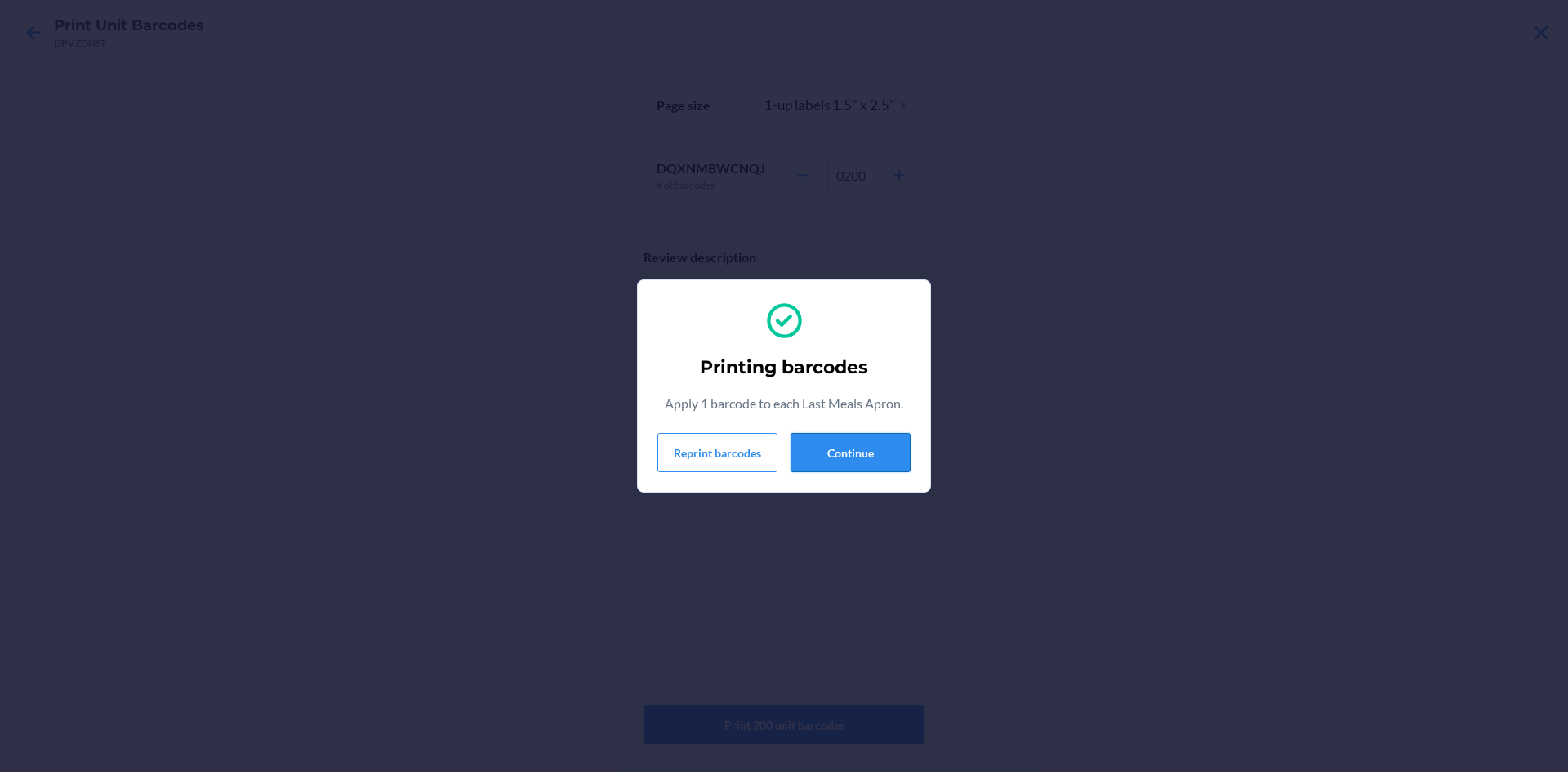
click at [871, 459] on button "Continue" at bounding box center [850, 453] width 120 height 39
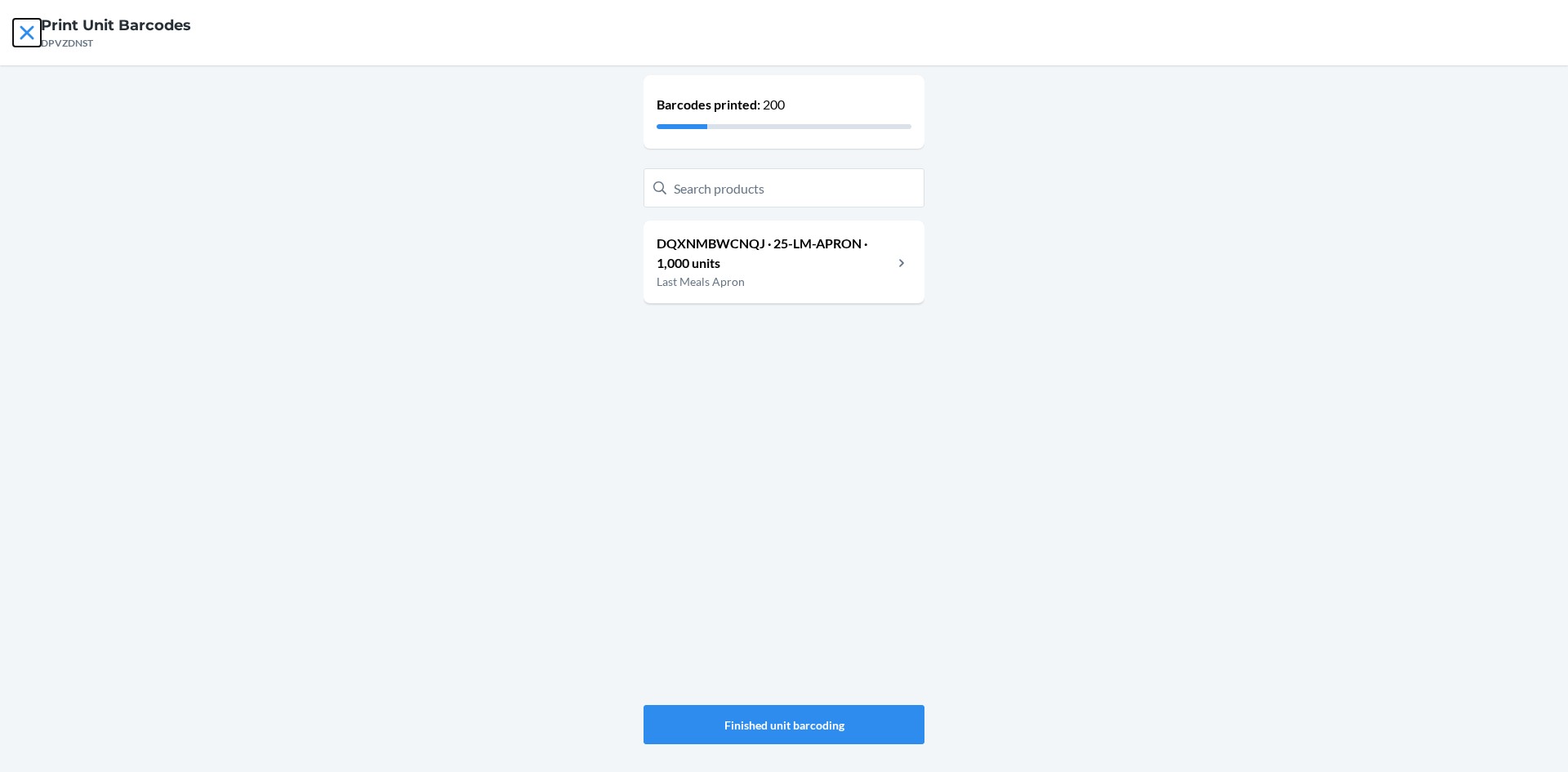
click at [22, 28] on icon at bounding box center [26, 32] width 14 height 14
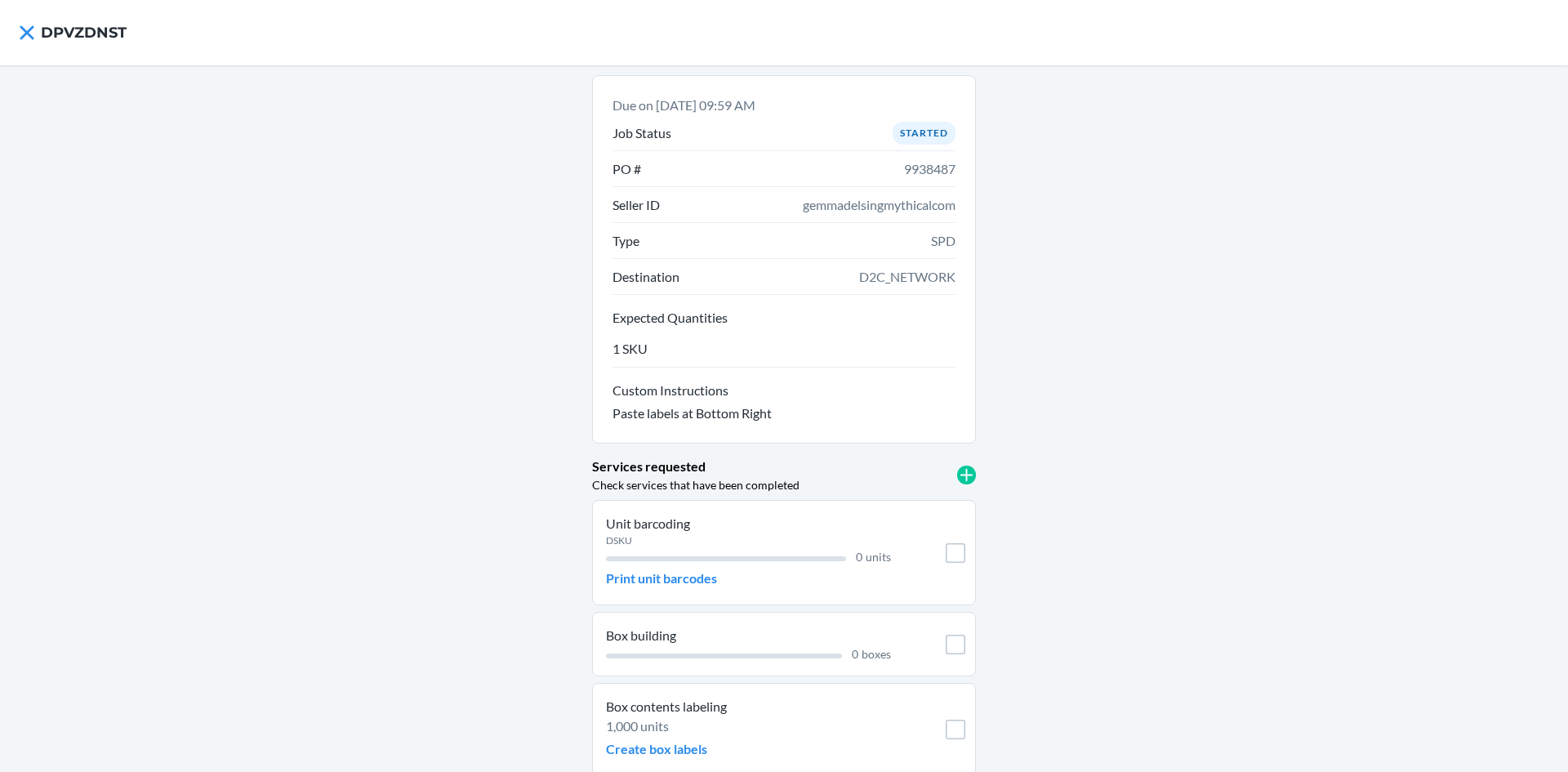
click at [859, 203] on span "gemmadelsingmythicalcom" at bounding box center [880, 205] width 153 height 20
copy span "gemmadelsingmythicalcom"
click at [614, 586] on p "Print unit barcodes" at bounding box center [661, 579] width 111 height 20
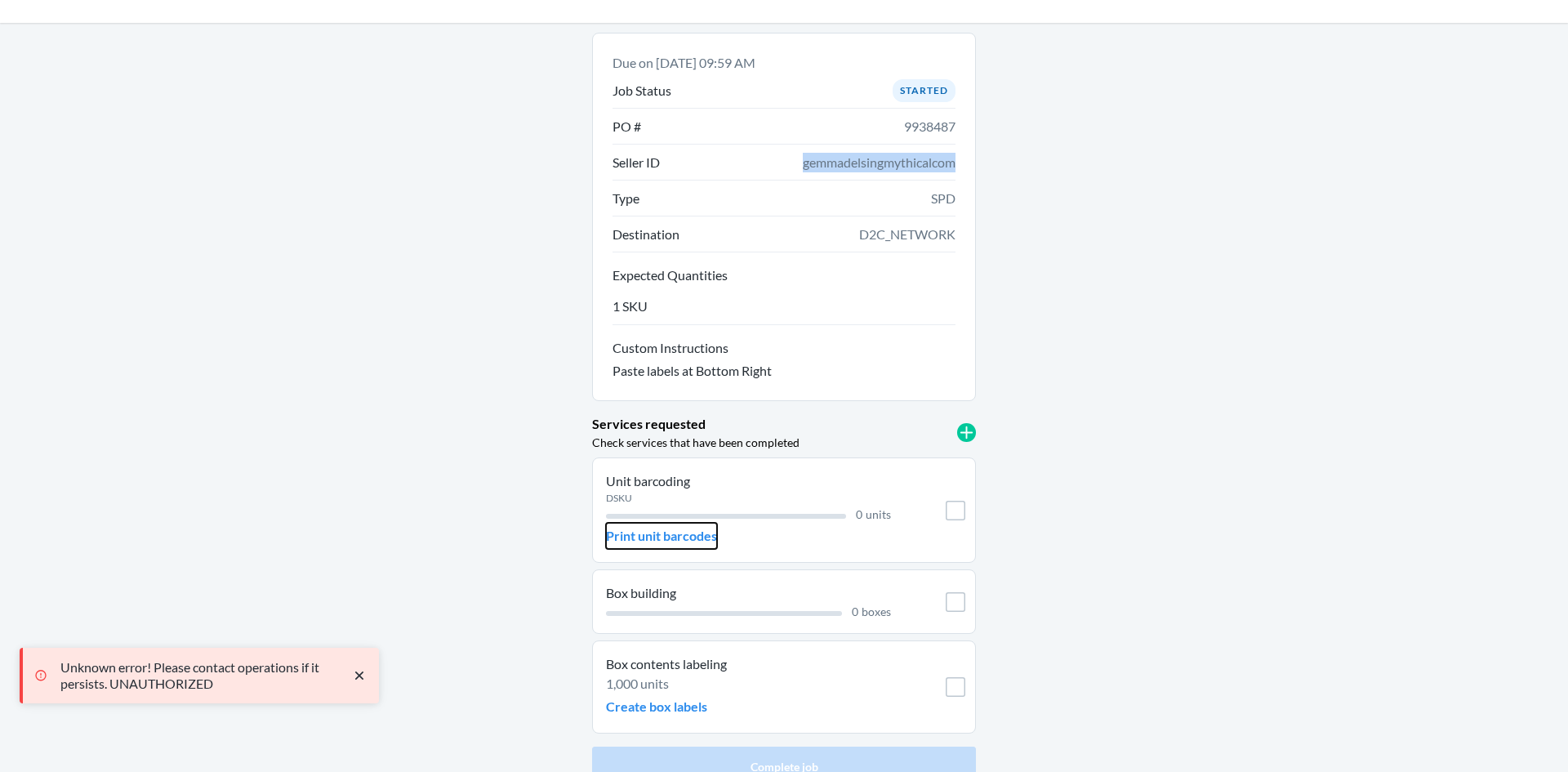
scroll to position [66, 0]
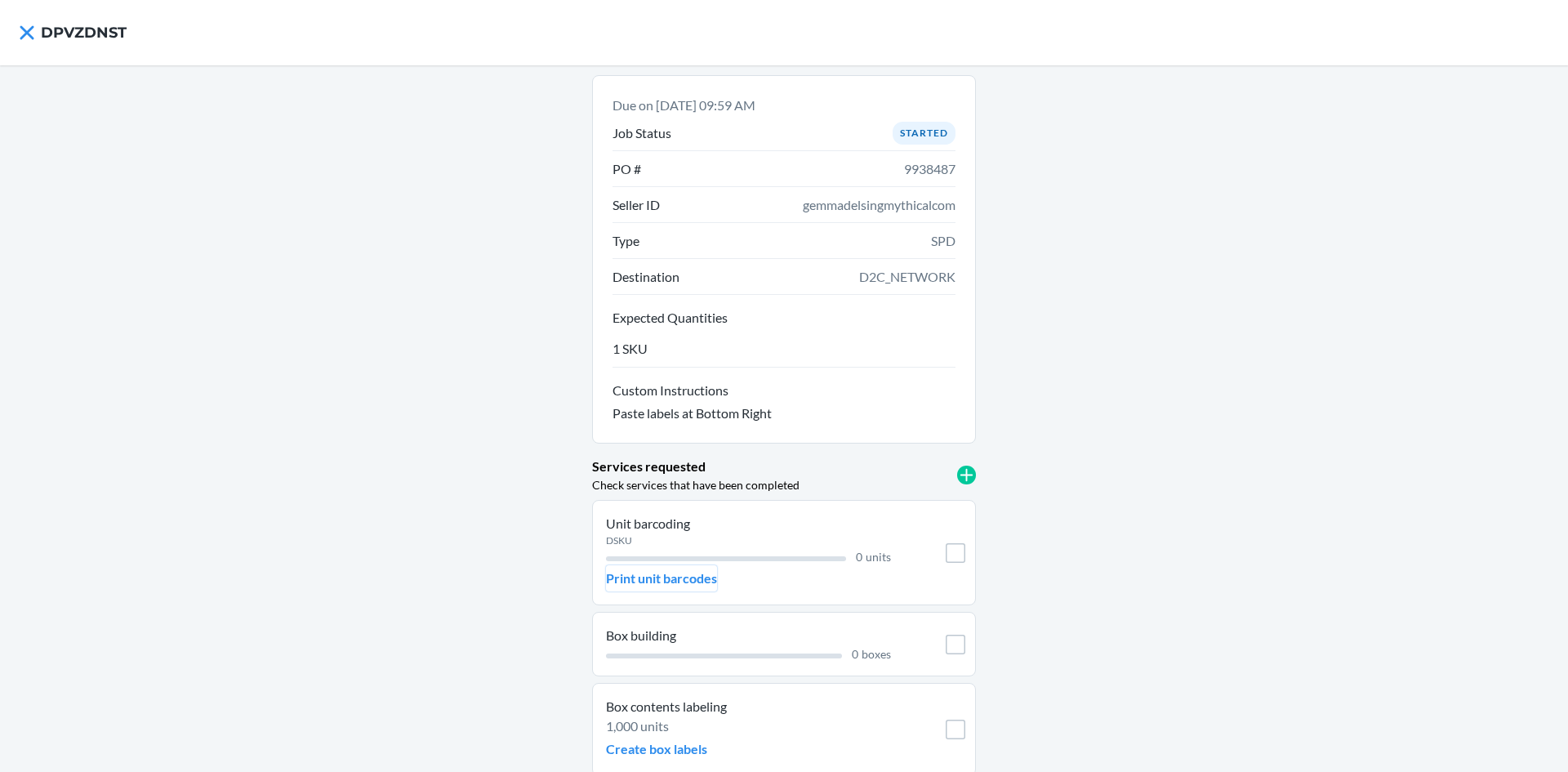
click at [643, 574] on p "Print unit barcodes" at bounding box center [661, 579] width 111 height 20
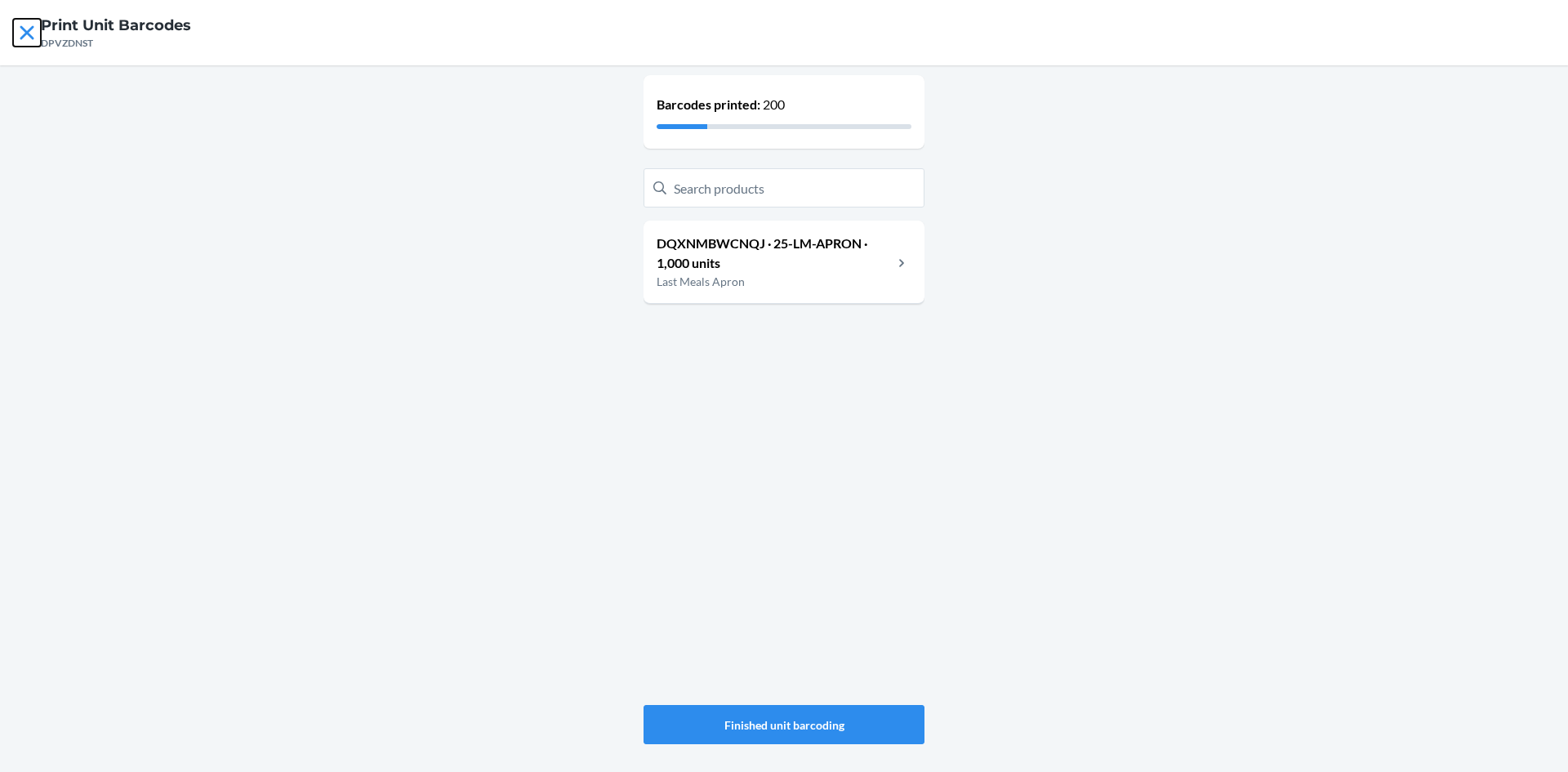
click at [35, 28] on icon at bounding box center [26, 32] width 27 height 27
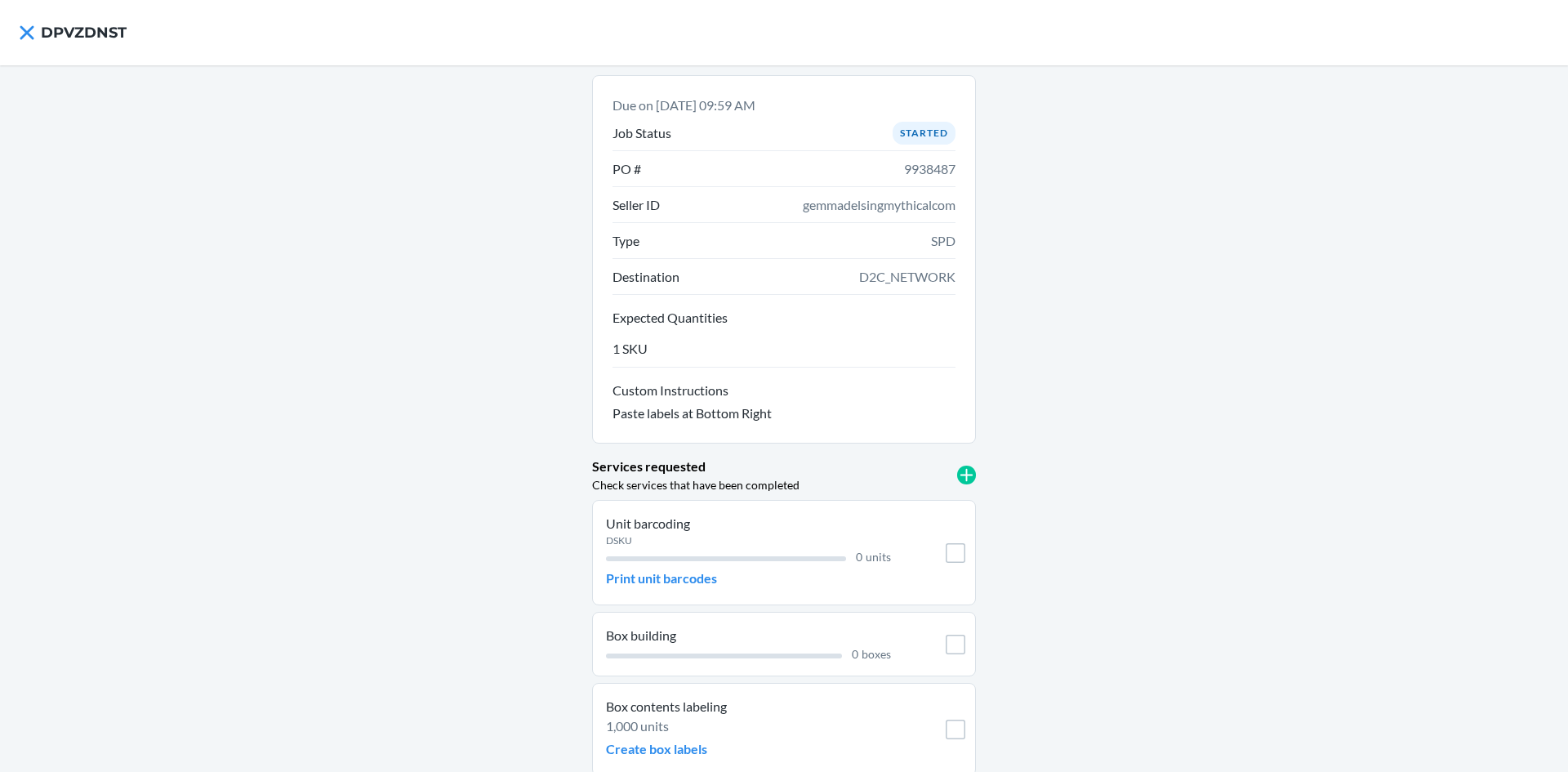
scroll to position [66, 0]
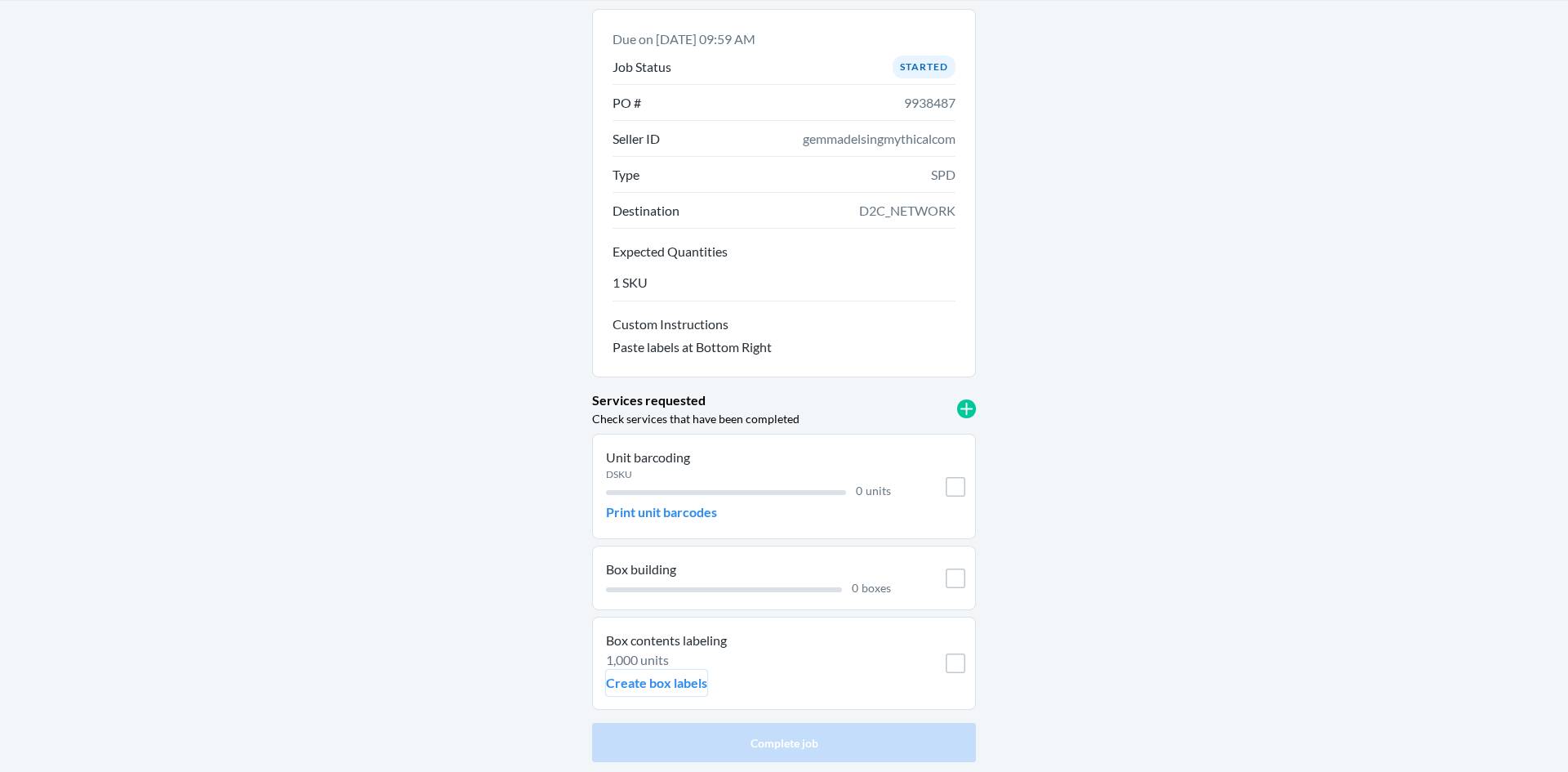
click at [667, 678] on p "Create box labels" at bounding box center [656, 683] width 101 height 20
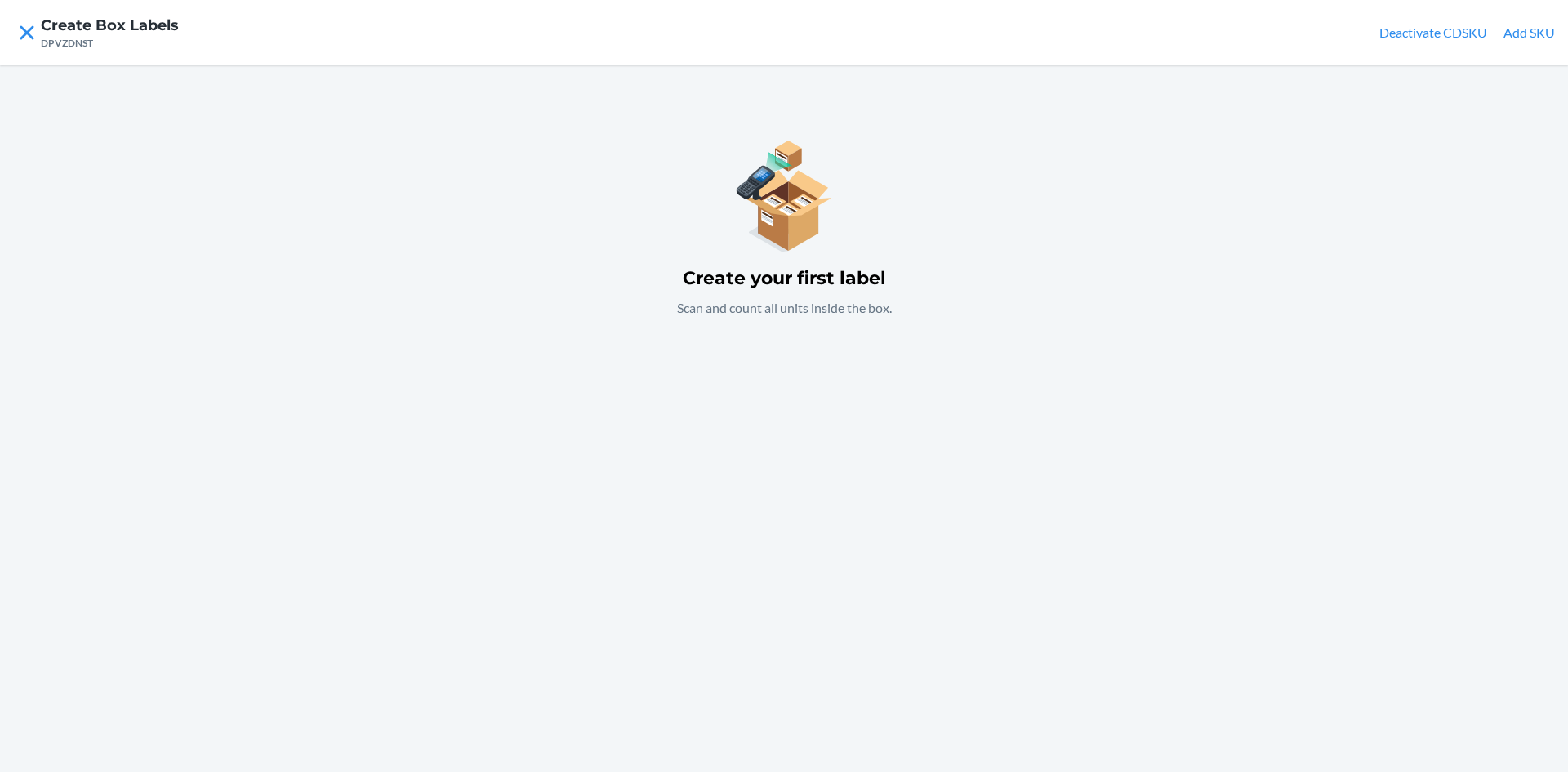
click at [1510, 35] on button "Add SKU" at bounding box center [1530, 32] width 51 height 20
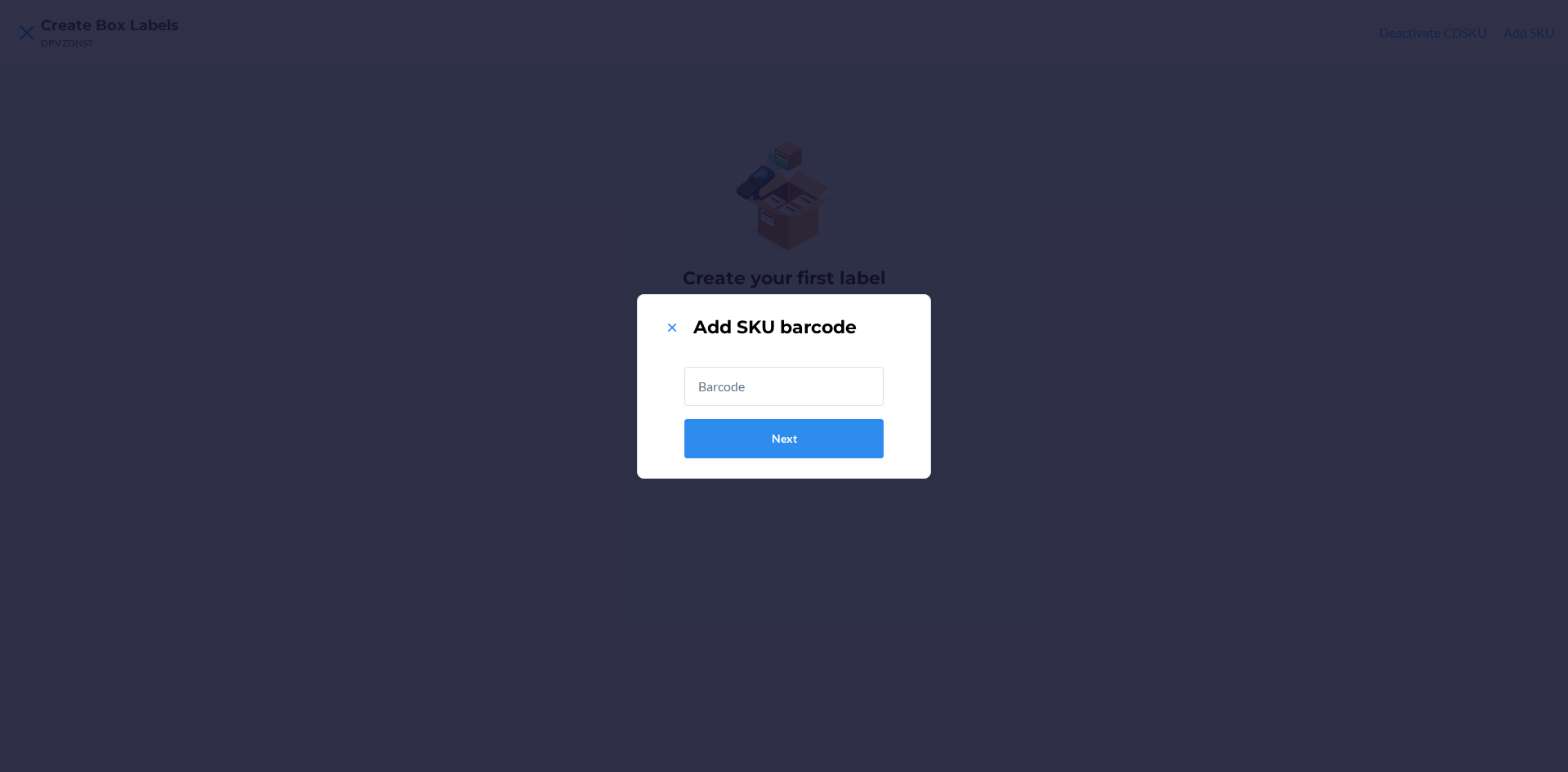
click at [788, 394] on input "text" at bounding box center [784, 386] width 199 height 39
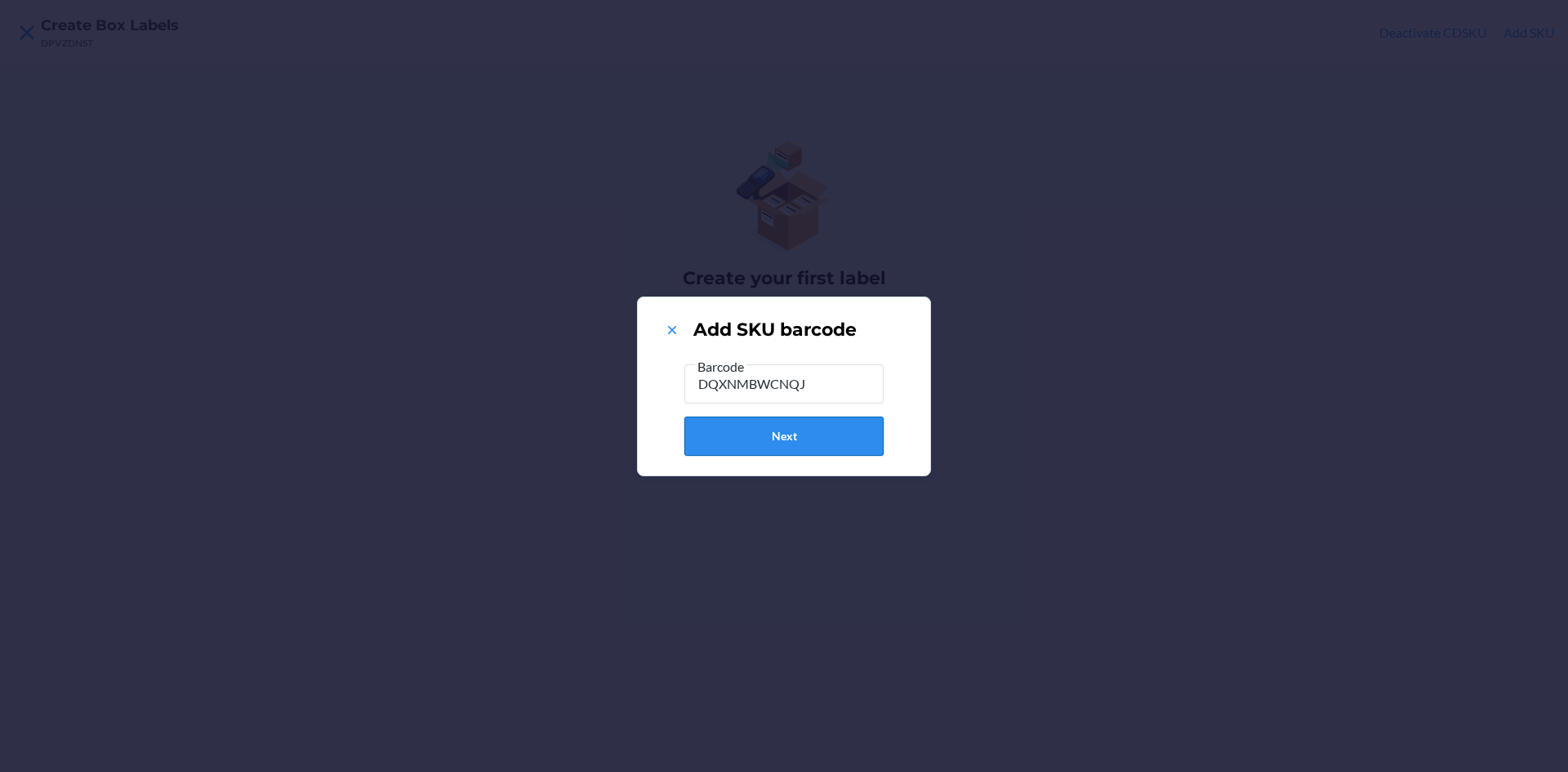
type input "DQXNMBWCNQJ"
click at [800, 437] on button "Next" at bounding box center [784, 437] width 199 height 39
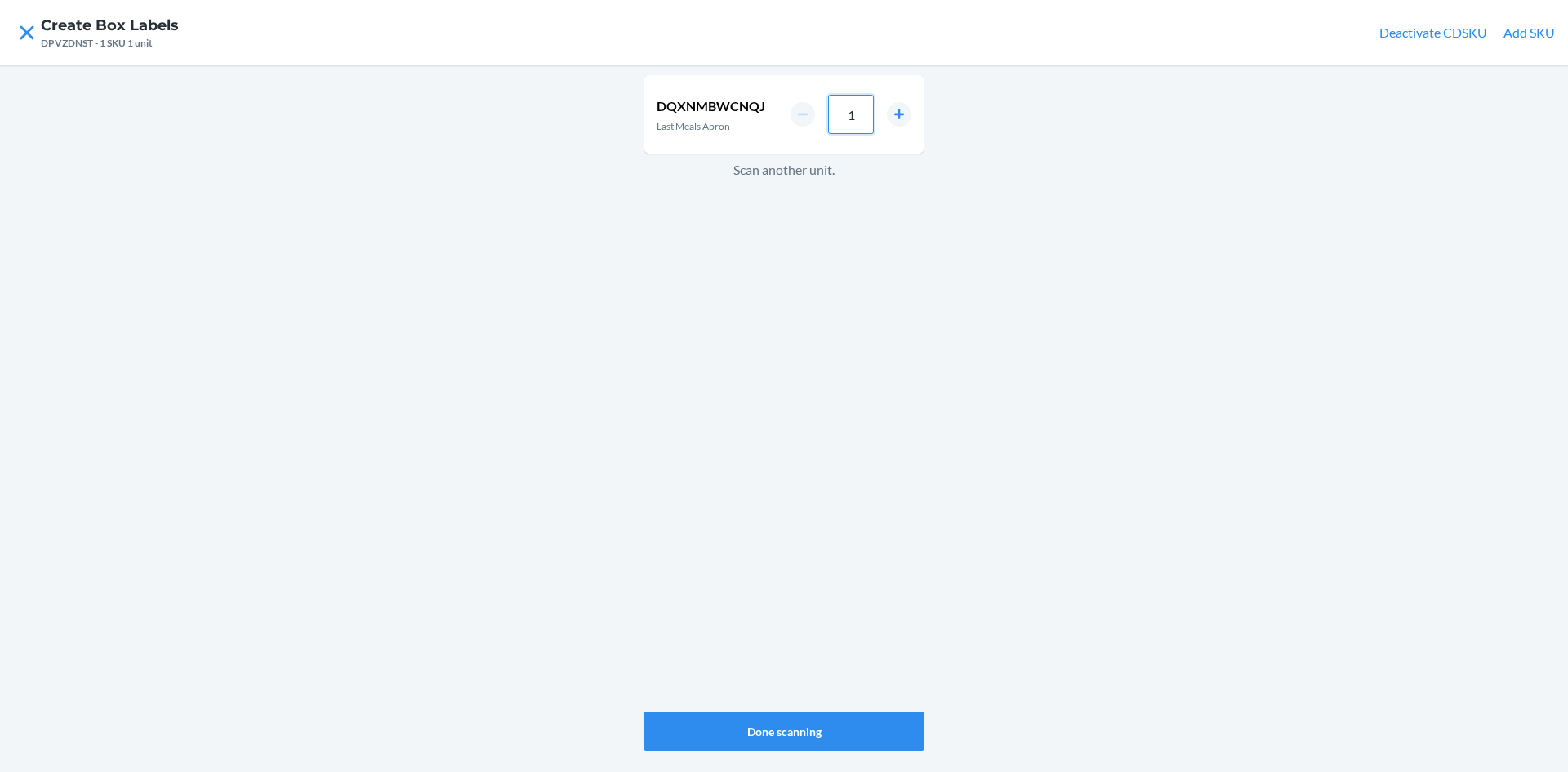
click at [852, 110] on input "1" at bounding box center [851, 115] width 46 height 39
type input "25"
click at [861, 727] on button "Done scanning" at bounding box center [784, 732] width 281 height 39
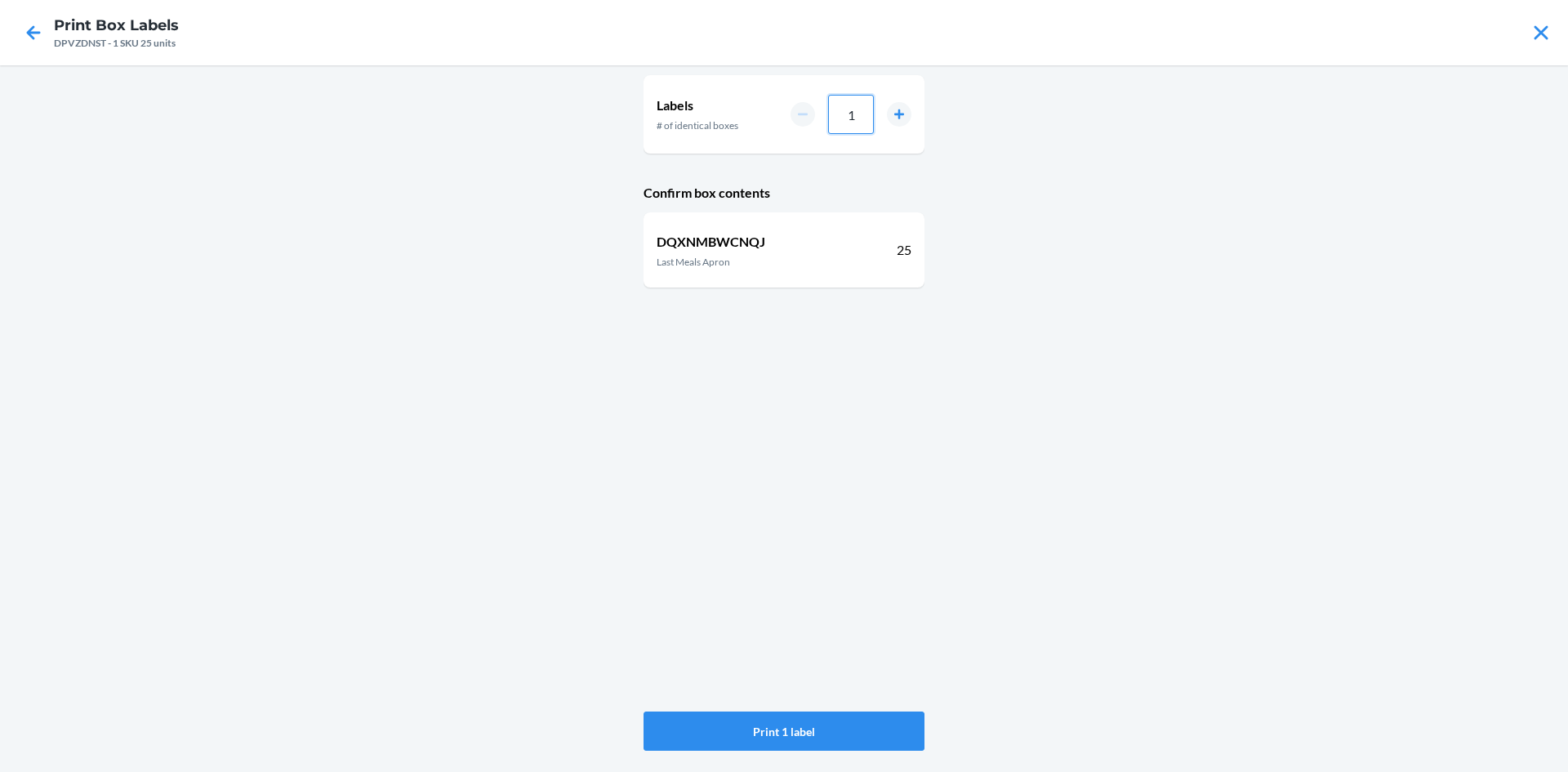
click at [863, 120] on input "1" at bounding box center [851, 115] width 46 height 39
type input "05"
click at [835, 731] on button "Print 5 labels" at bounding box center [784, 732] width 281 height 39
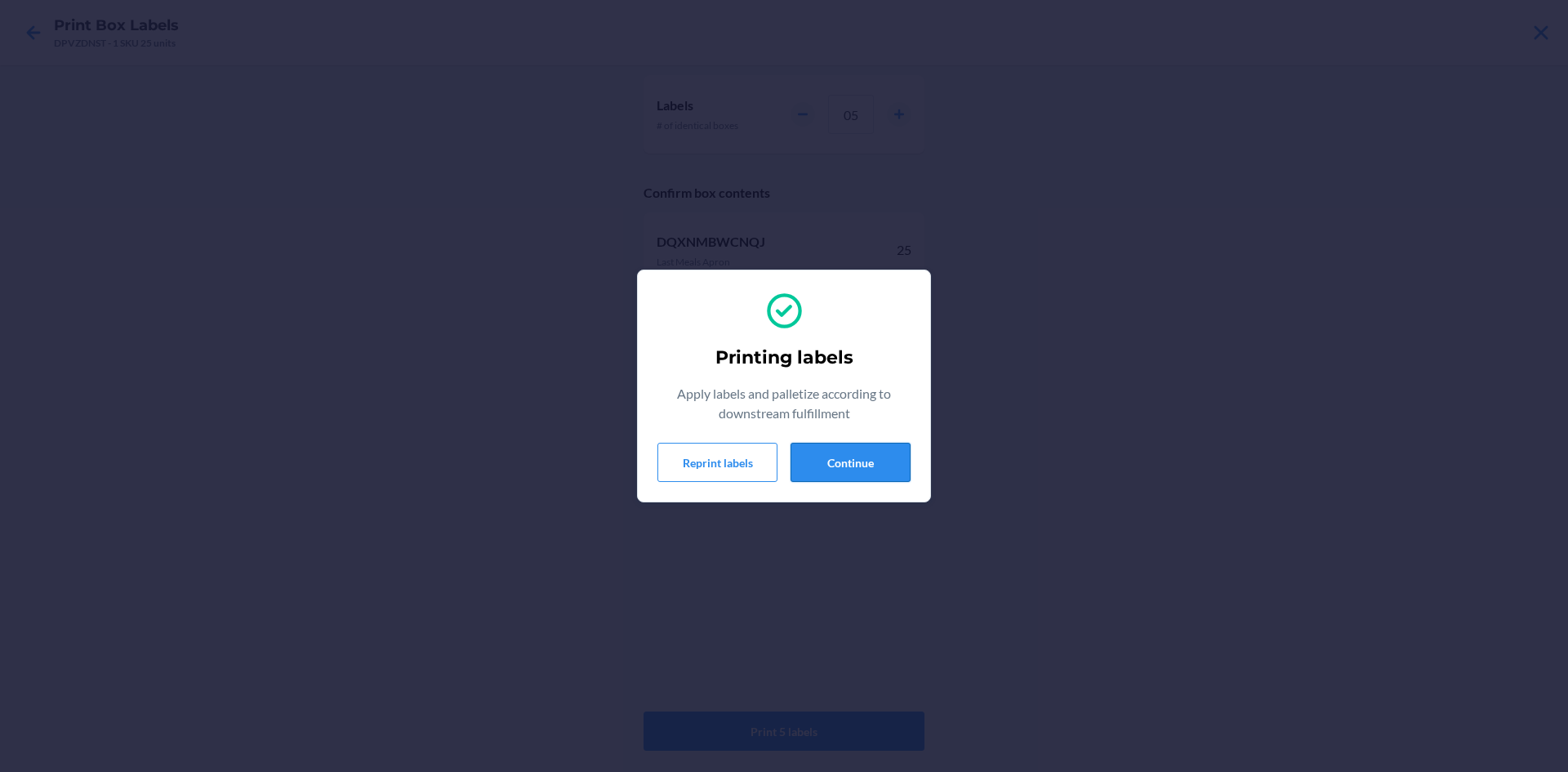
click at [864, 463] on button "Continue" at bounding box center [850, 463] width 120 height 39
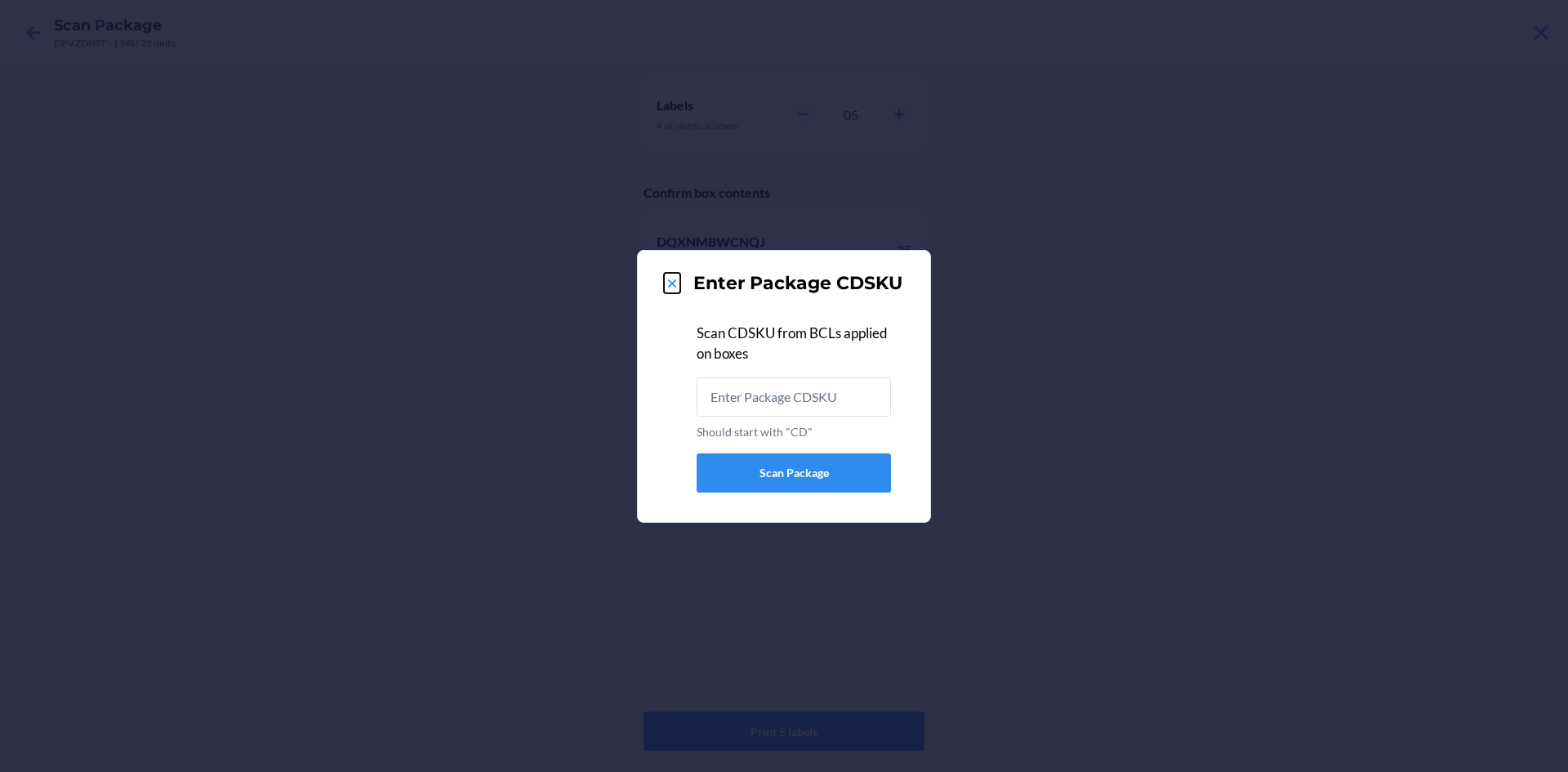
click at [680, 277] on icon at bounding box center [672, 283] width 17 height 17
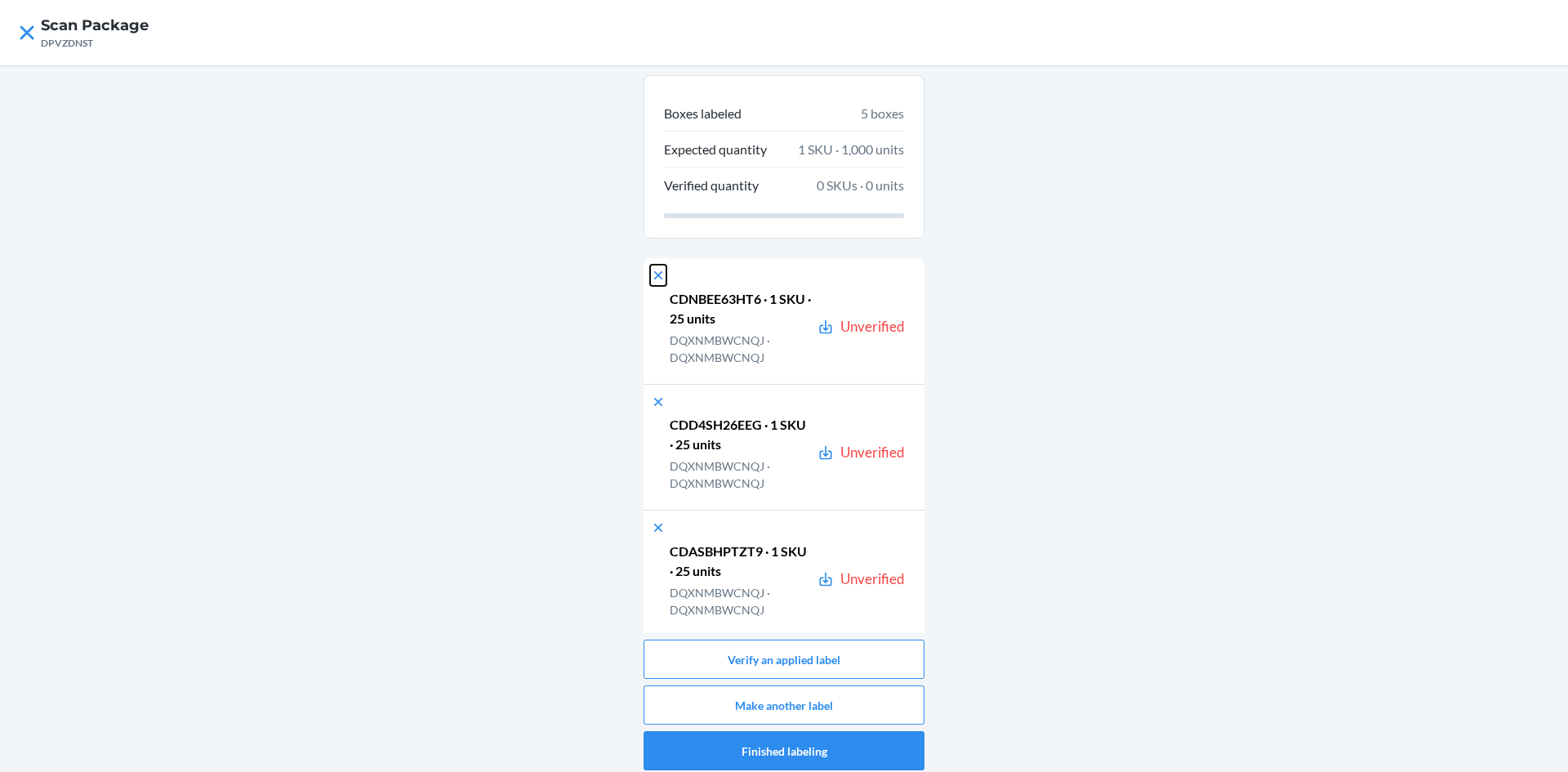
click at [652, 278] on icon at bounding box center [658, 275] width 17 height 17
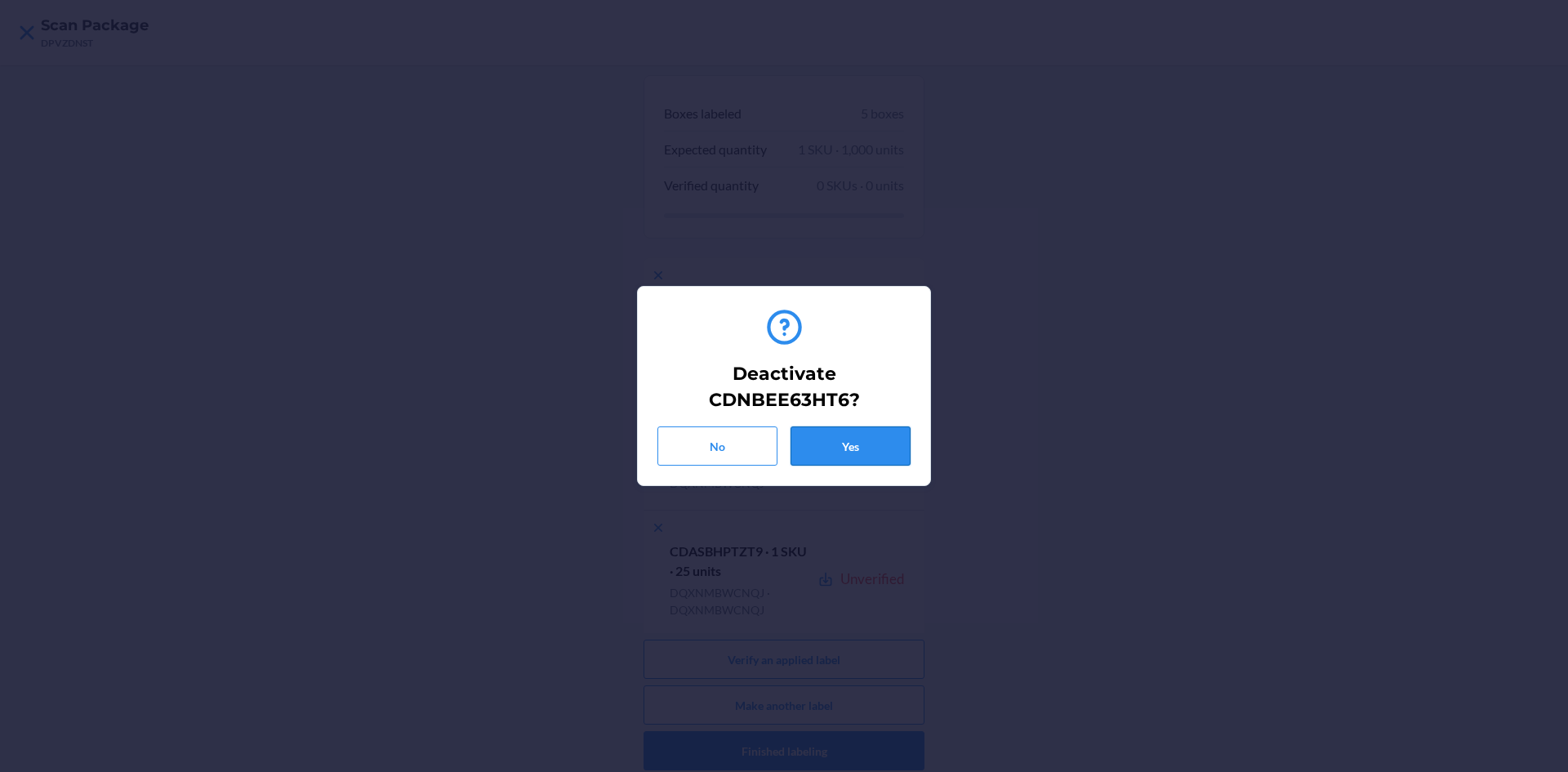
click at [872, 443] on button "Yes" at bounding box center [850, 446] width 120 height 39
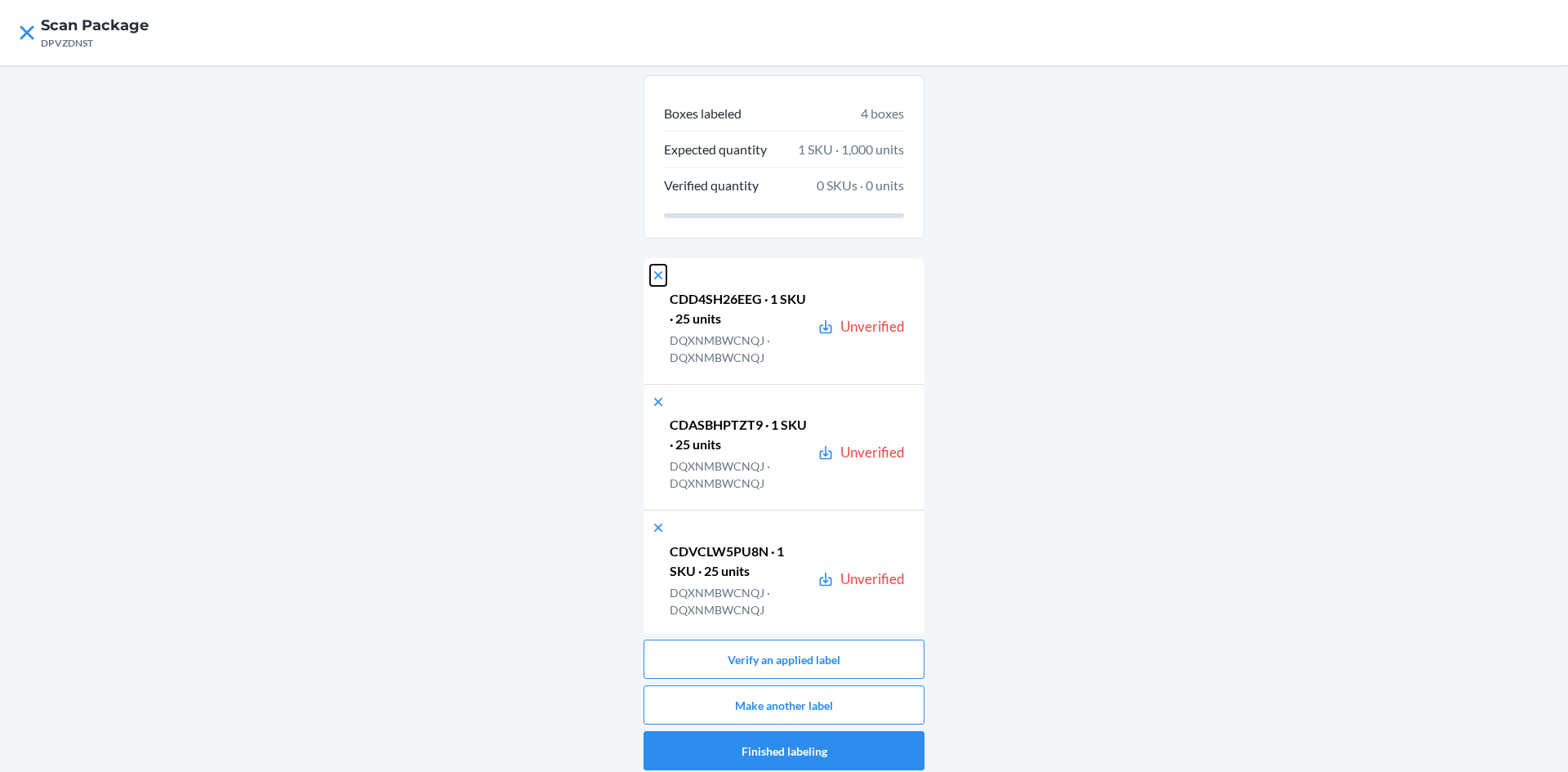
click at [653, 278] on icon at bounding box center [658, 275] width 17 height 17
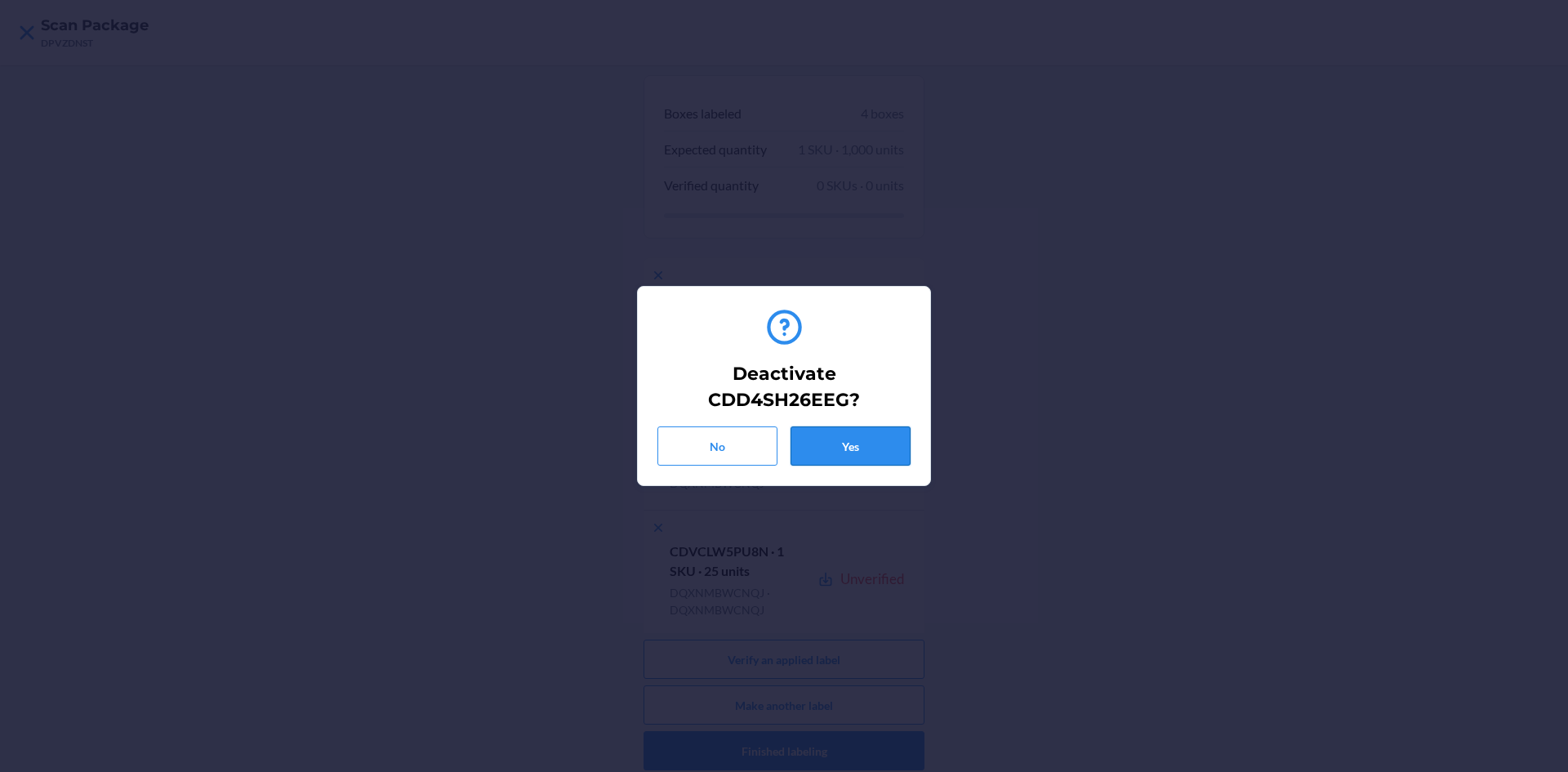
click at [836, 442] on button "Yes" at bounding box center [850, 446] width 120 height 39
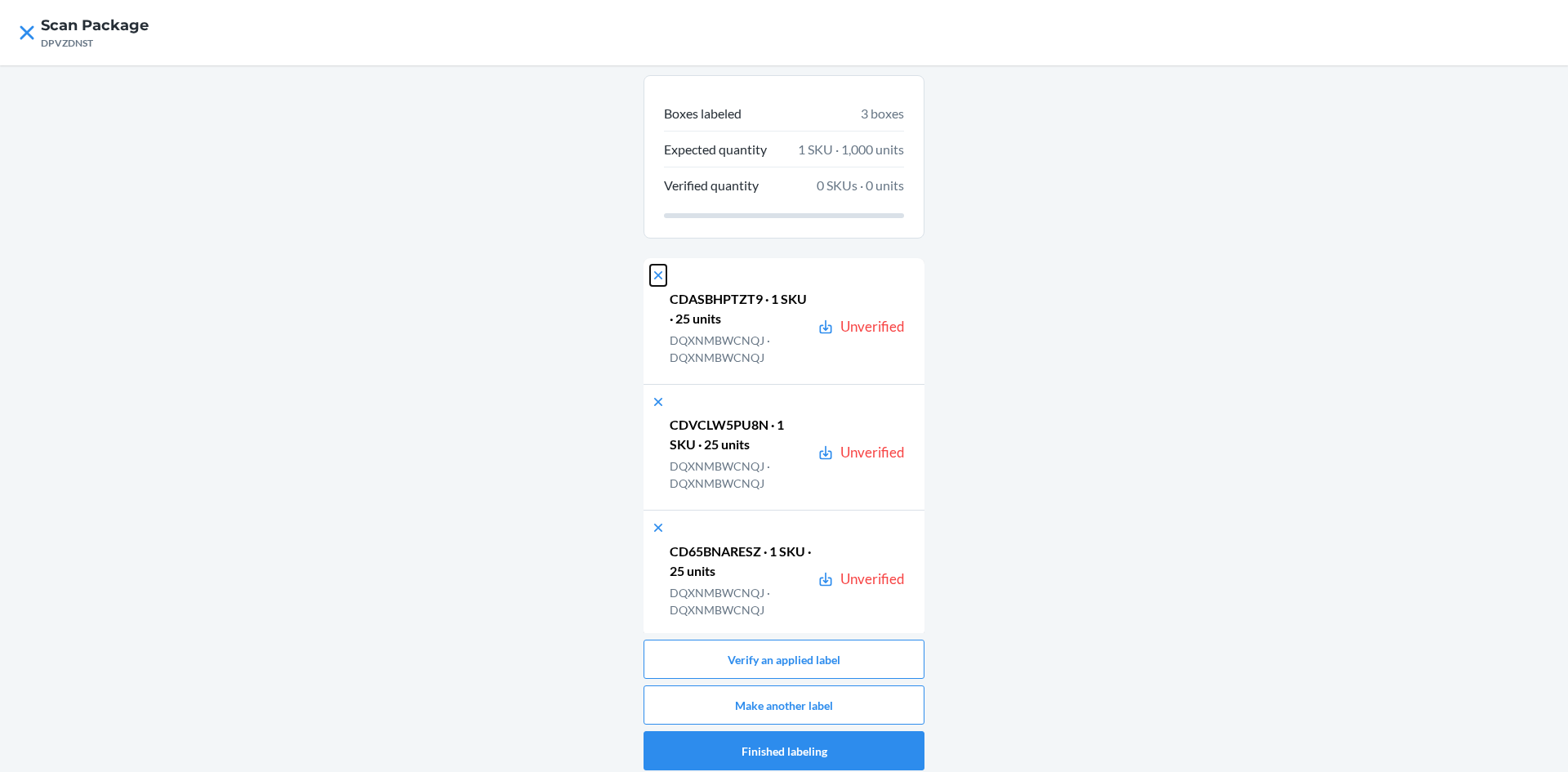
click at [654, 273] on icon at bounding box center [658, 276] width 8 height 8
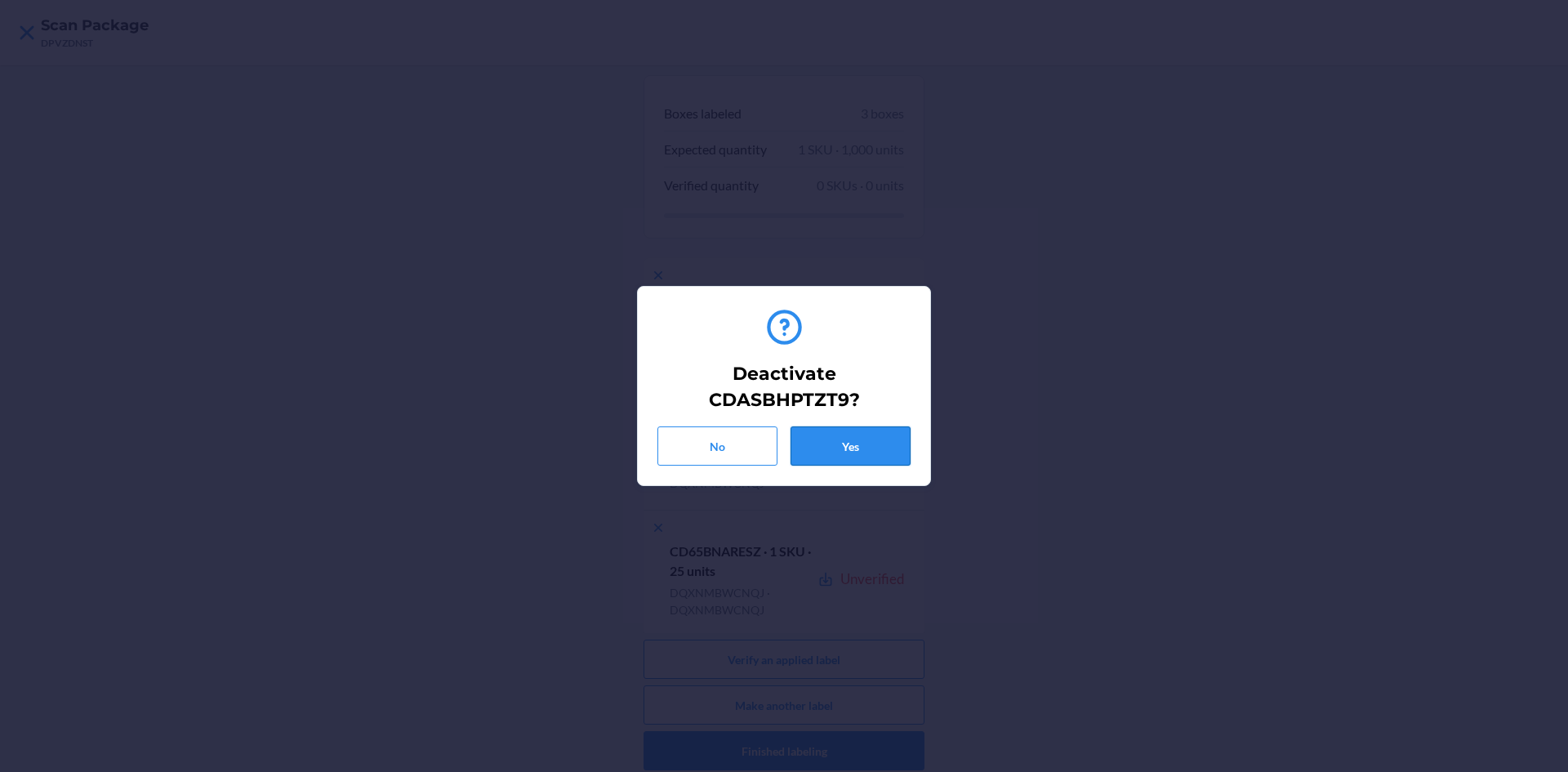
click at [856, 446] on button "Yes" at bounding box center [850, 446] width 120 height 39
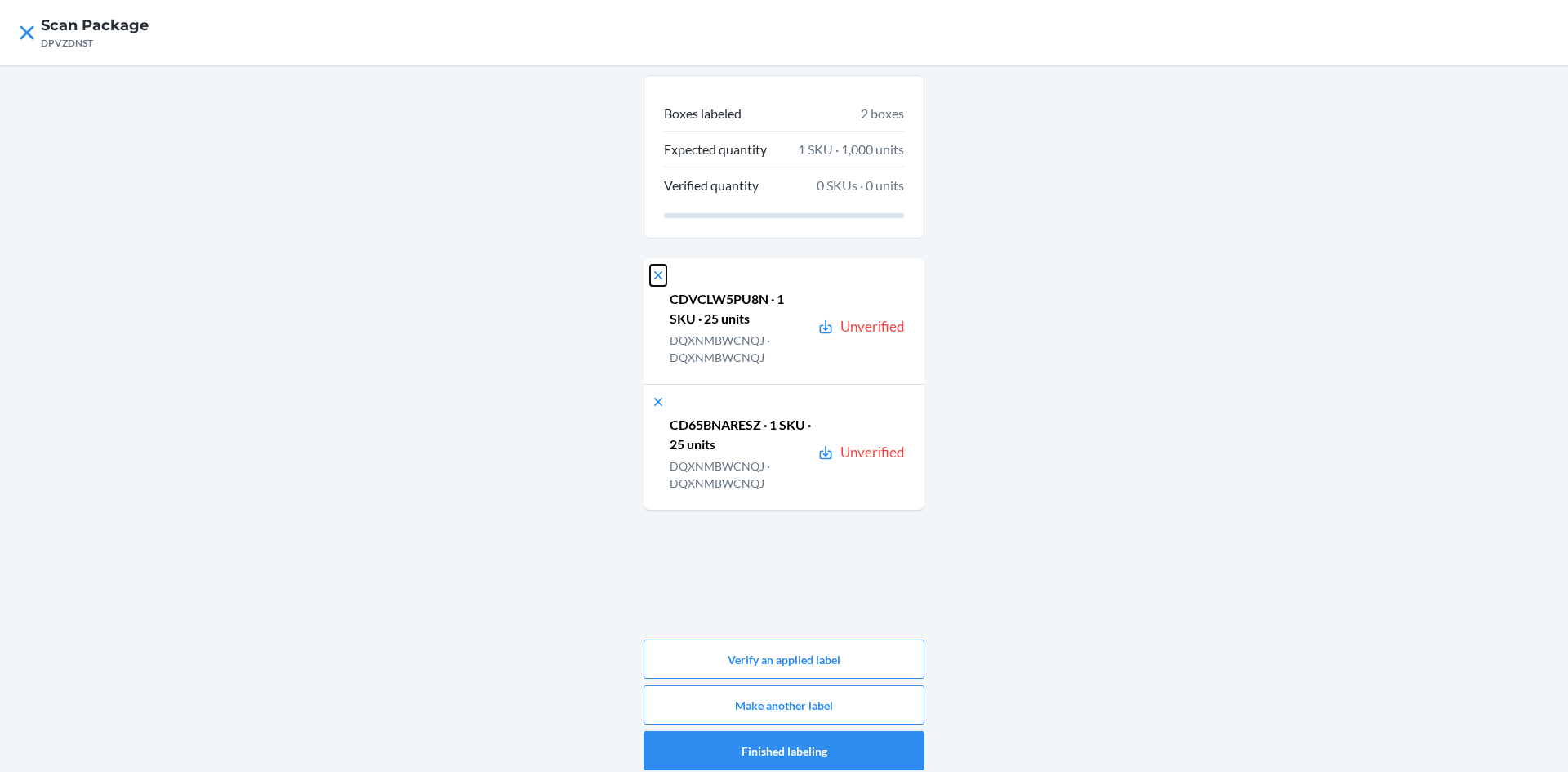
click at [650, 281] on icon at bounding box center [658, 275] width 17 height 17
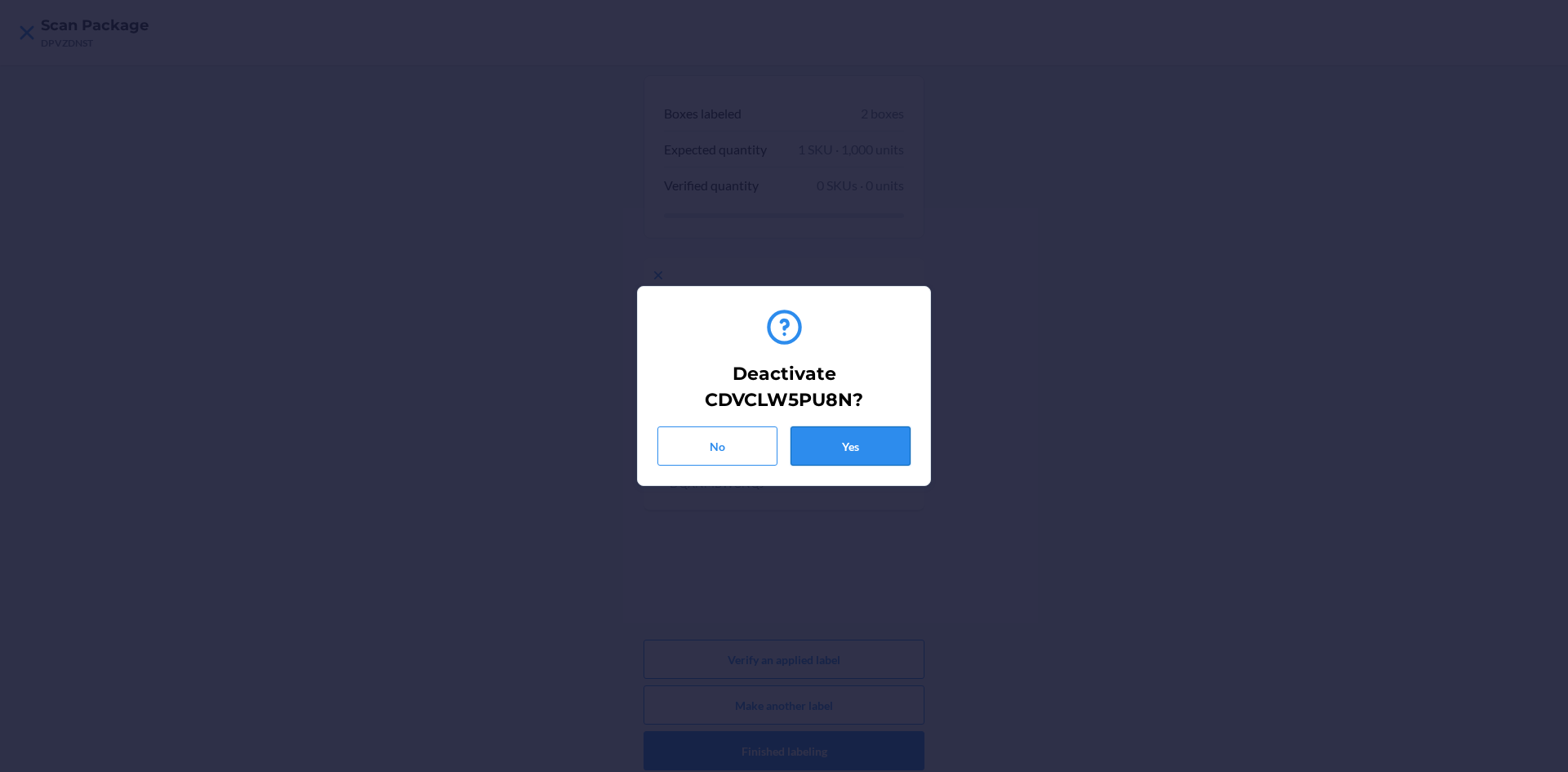
click at [873, 436] on button "Yes" at bounding box center [850, 446] width 120 height 39
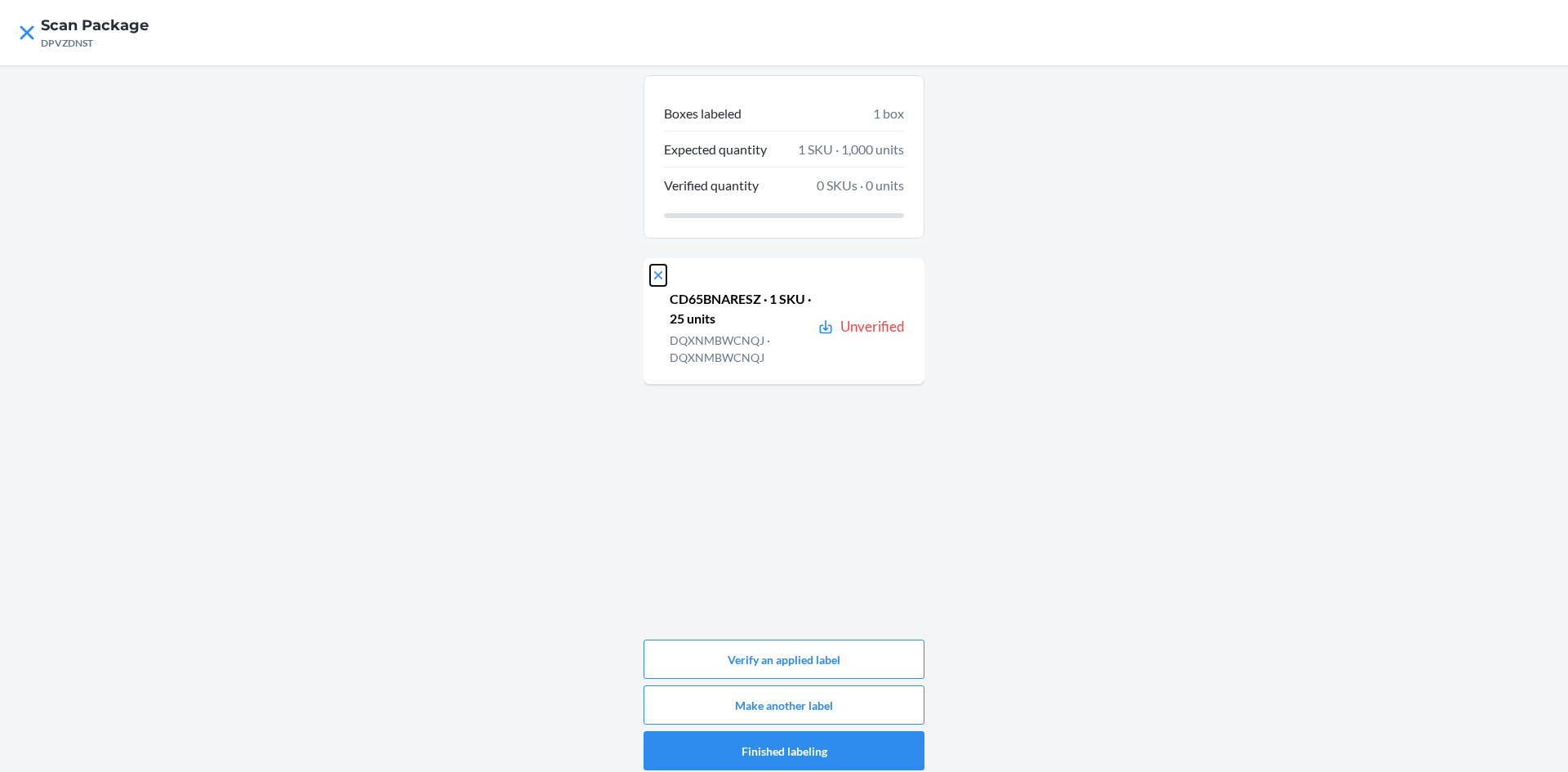
click at [651, 279] on icon at bounding box center [658, 275] width 17 height 17
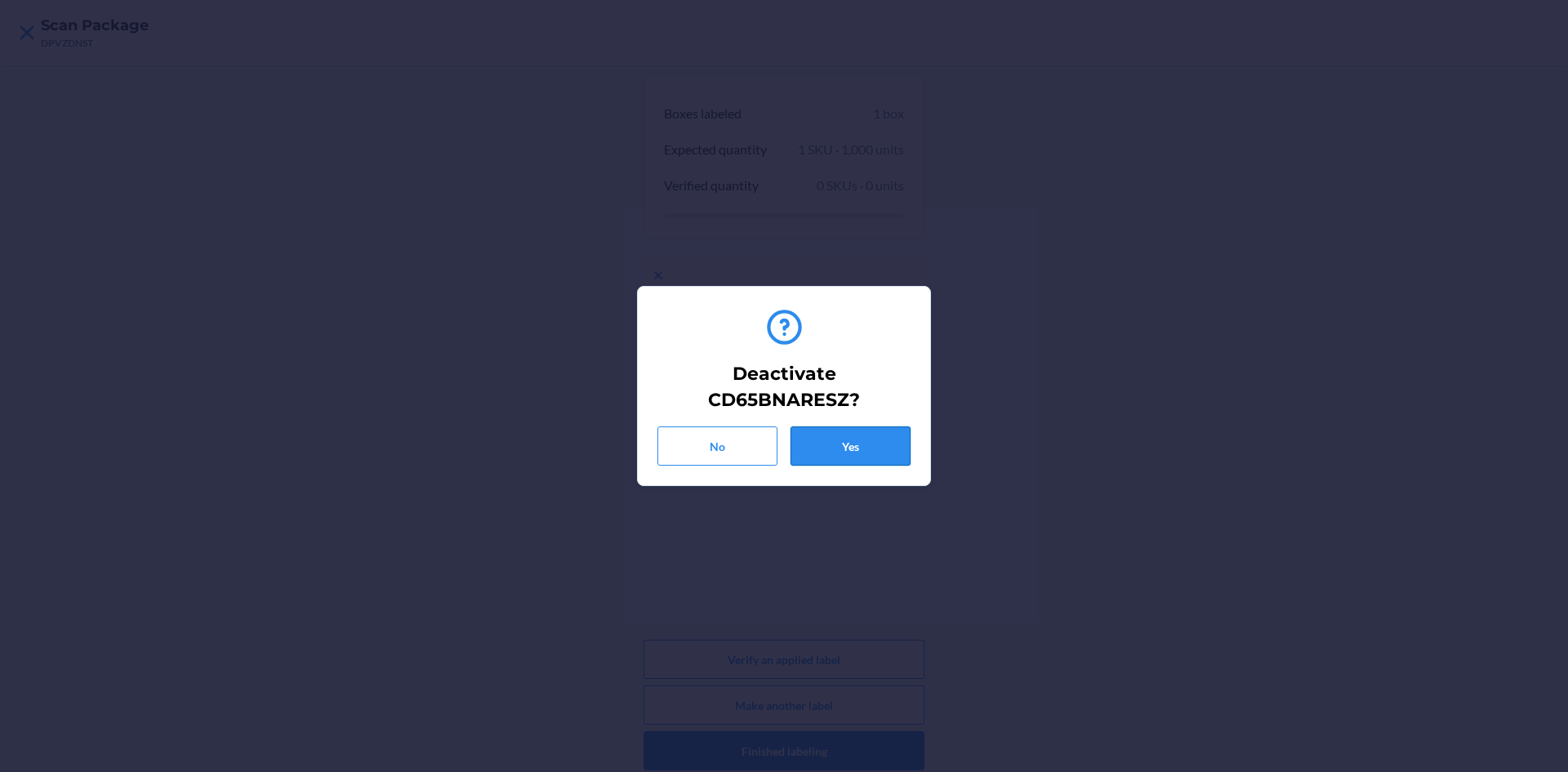
click at [878, 451] on button "Yes" at bounding box center [850, 446] width 120 height 39
